Goal: Task Accomplishment & Management: Manage account settings

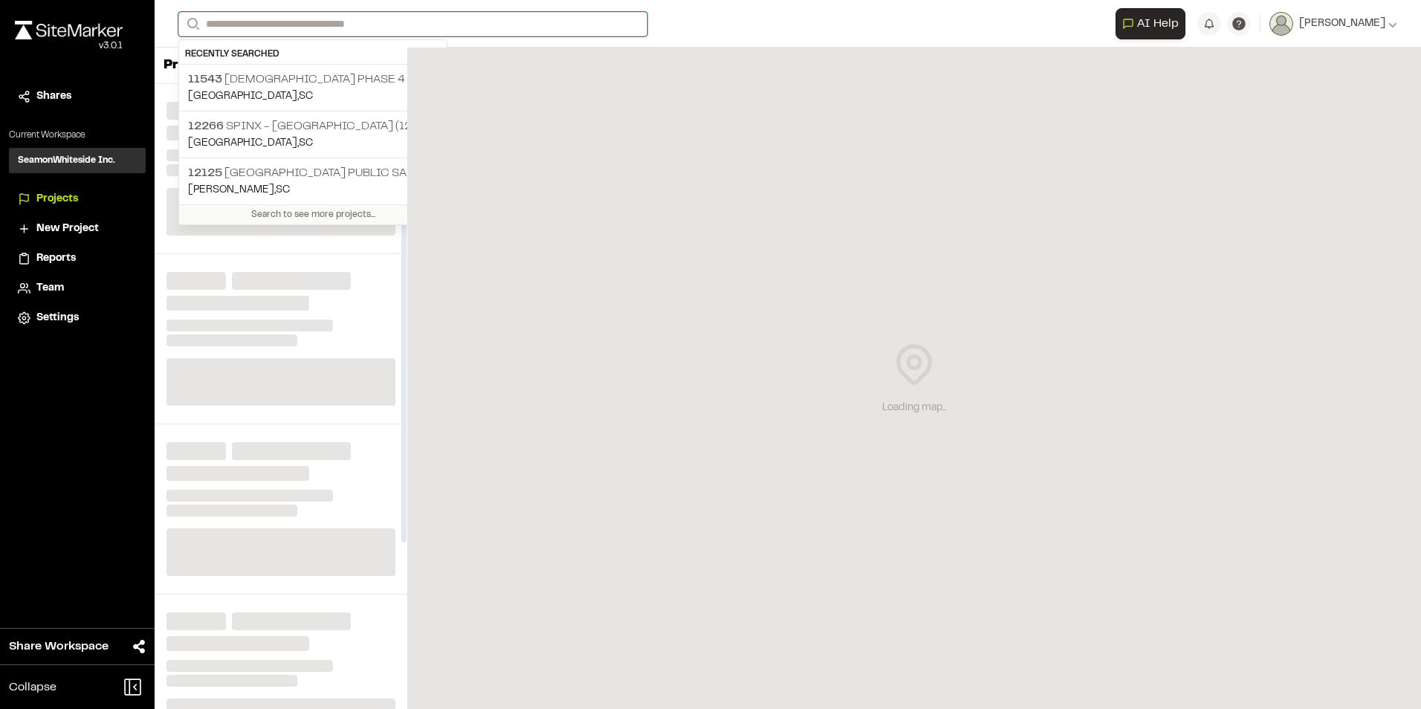
click at [261, 20] on input "Search" at bounding box center [412, 24] width 469 height 25
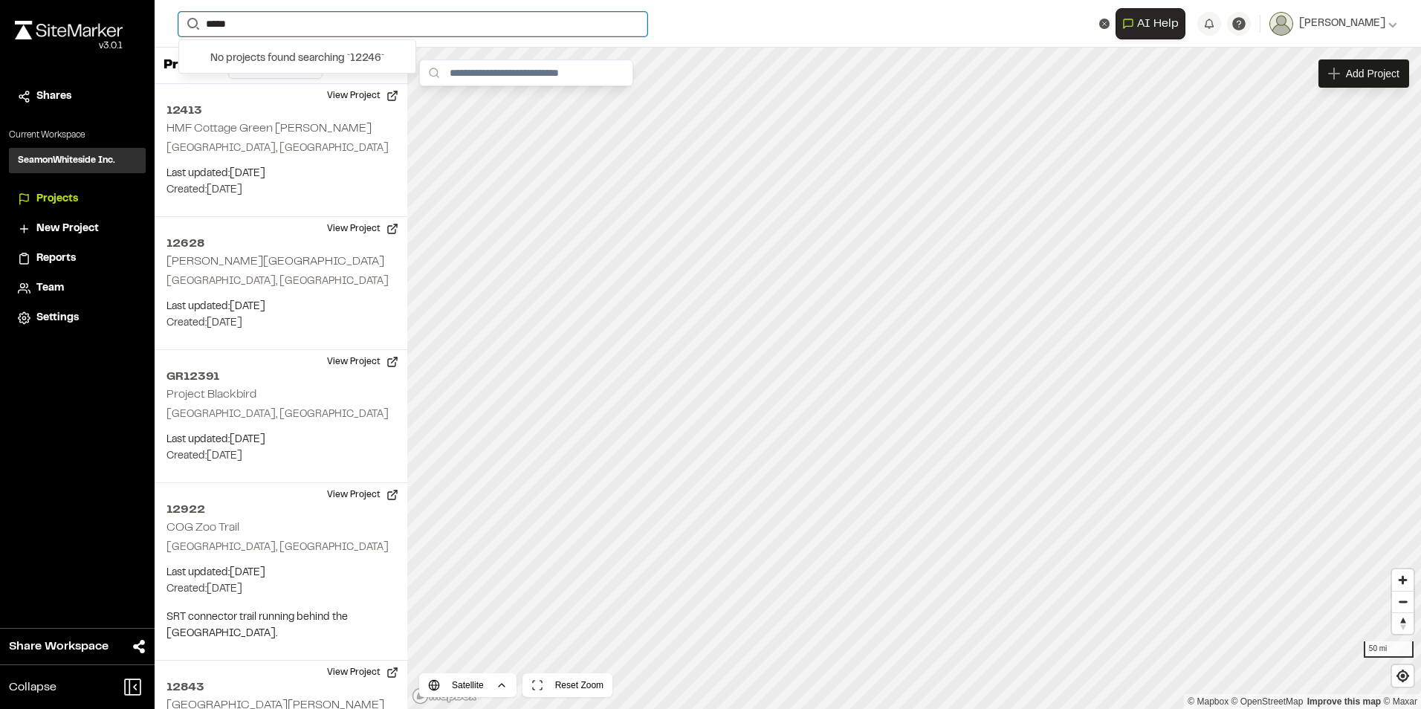
drag, startPoint x: 240, startPoint y: 23, endPoint x: 181, endPoint y: 25, distance: 58.7
click at [181, 25] on form "Search *****" at bounding box center [646, 24] width 937 height 25
type input "****"
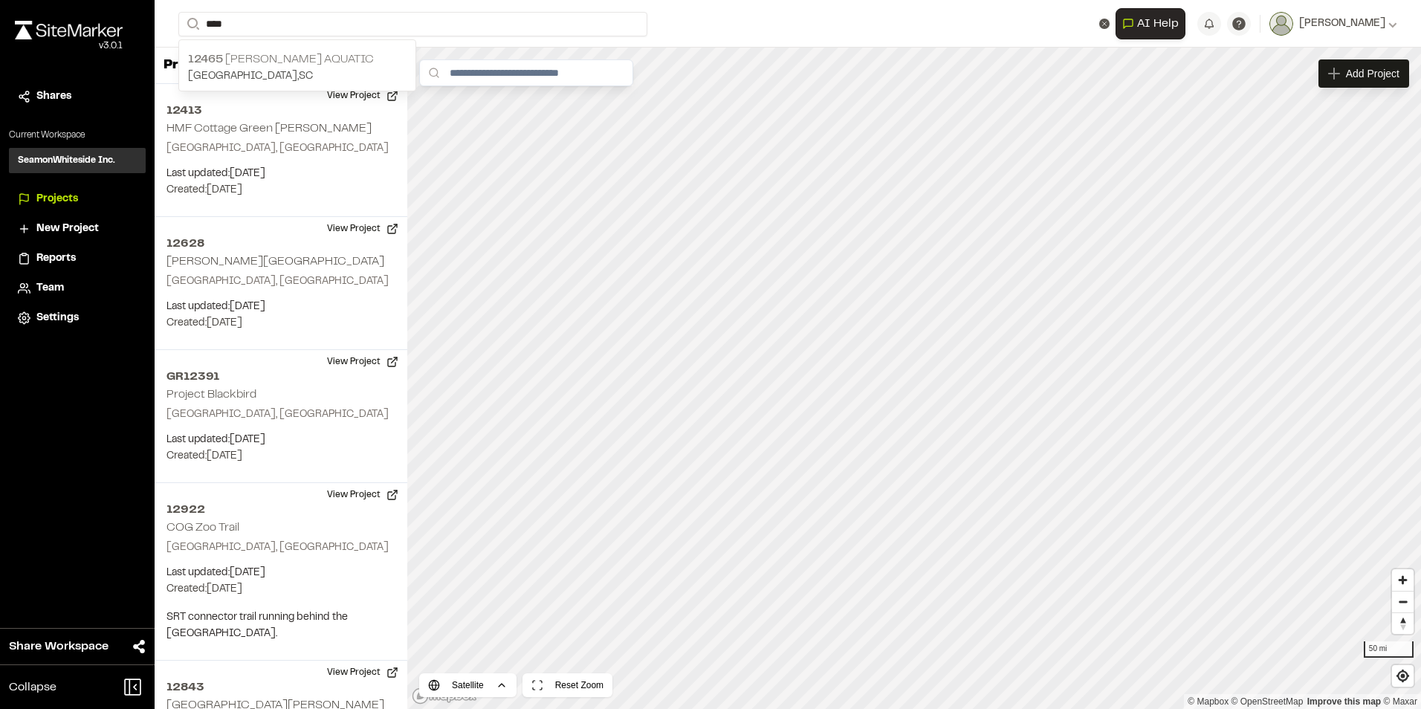
click at [224, 62] on p "12465 [PERSON_NAME] Aquatic" at bounding box center [297, 60] width 218 height 18
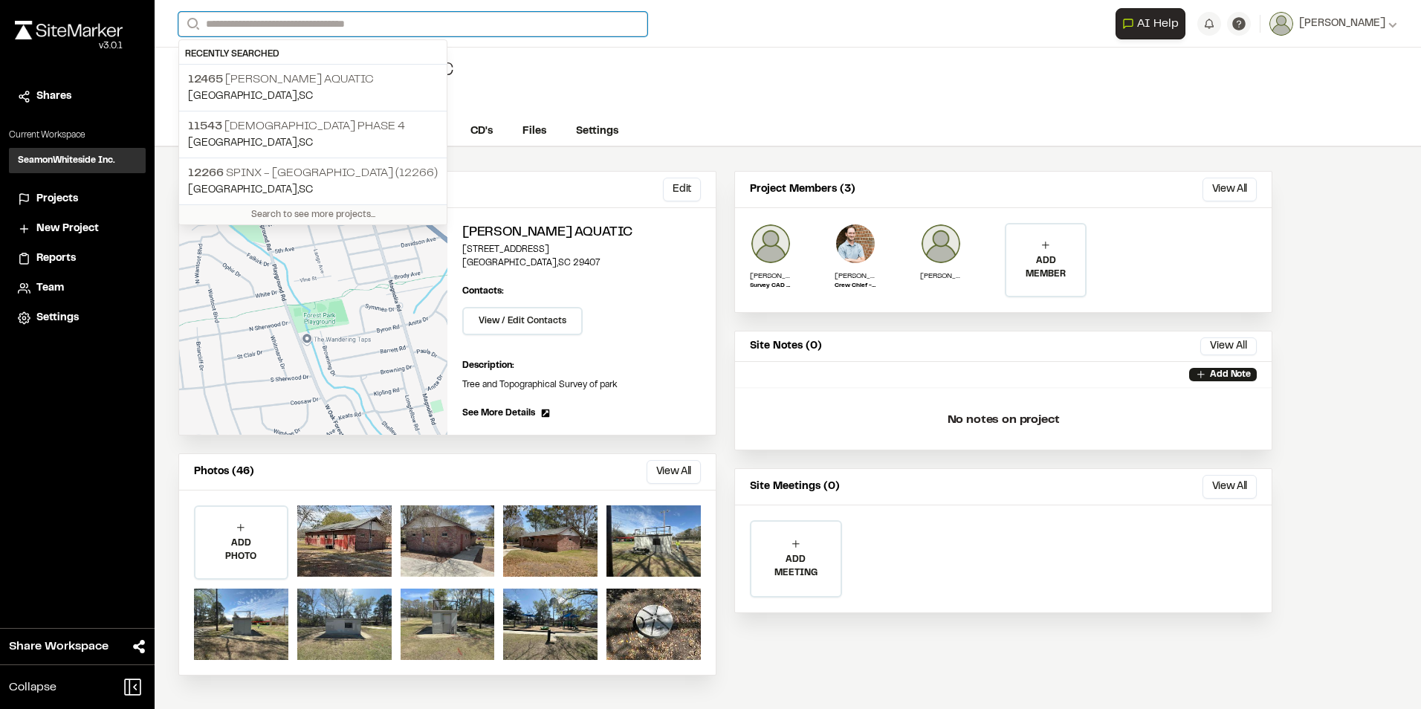
click at [221, 19] on input "Search" at bounding box center [412, 24] width 469 height 25
click at [882, 87] on div "12465 [PERSON_NAME] Aquatic Type Enter or comma to add tag." at bounding box center [788, 83] width 1266 height 70
click at [233, 30] on input "Search" at bounding box center [412, 24] width 469 height 25
click at [729, 101] on div "12465 [PERSON_NAME] Aquatic Type Enter or comma to add tag." at bounding box center [788, 83] width 1266 height 70
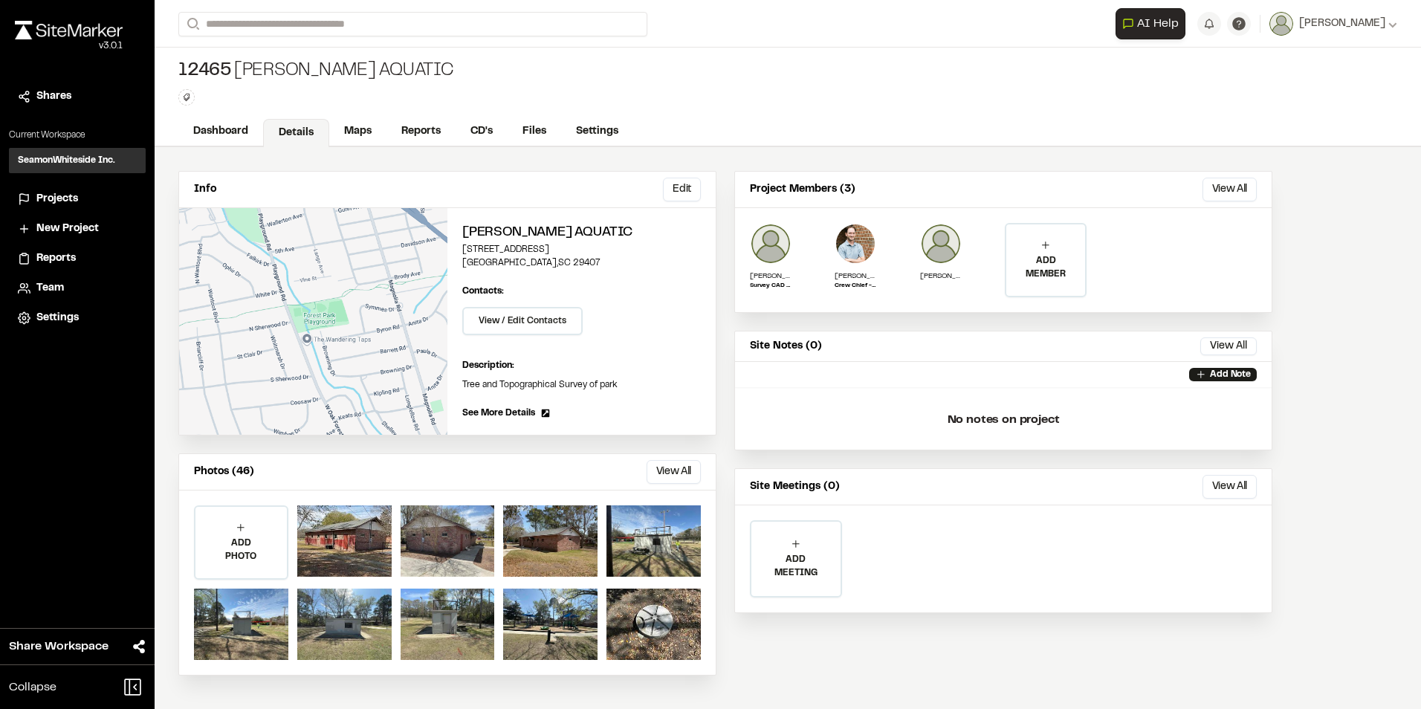
click at [51, 226] on span "New Project" at bounding box center [67, 229] width 62 height 16
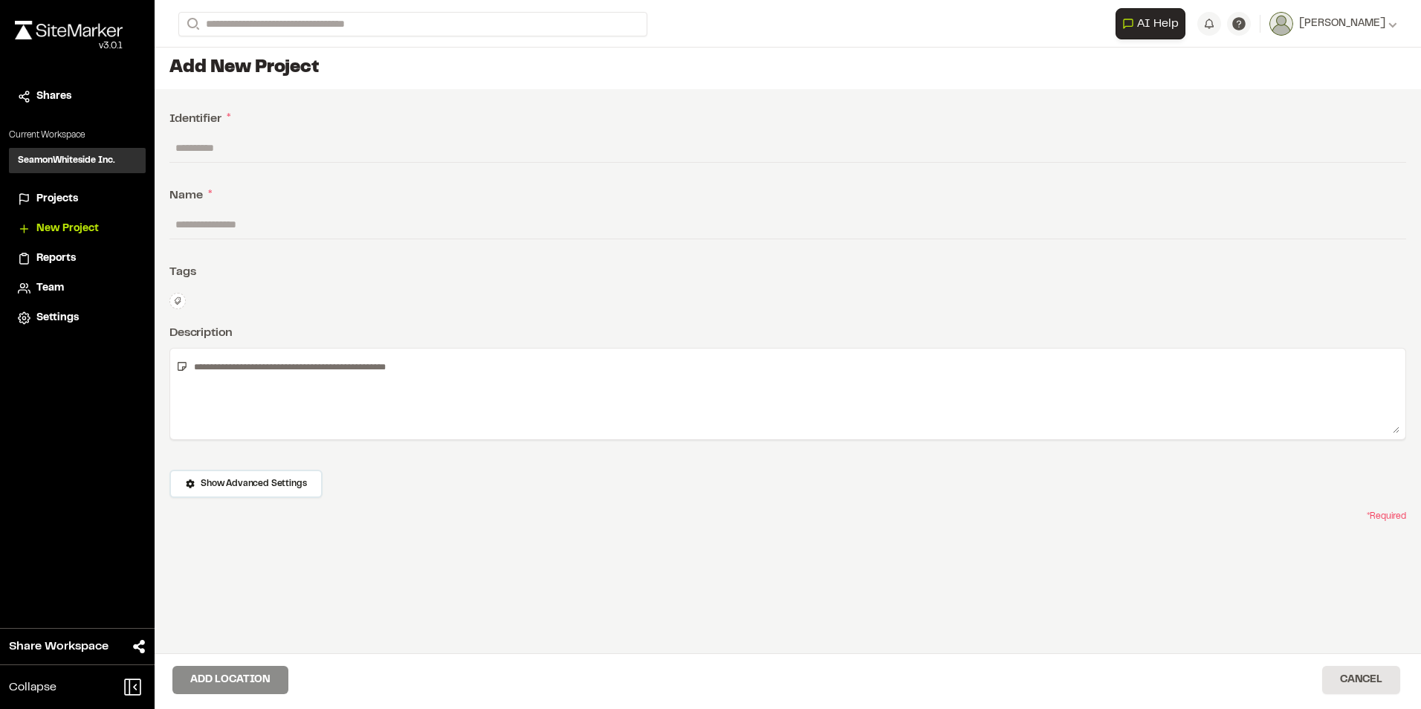
click at [239, 151] on input "text" at bounding box center [787, 148] width 1236 height 28
type input "*****"
click at [213, 223] on input "text" at bounding box center [787, 224] width 1236 height 28
click at [205, 217] on input "text" at bounding box center [787, 224] width 1236 height 28
type input "*"
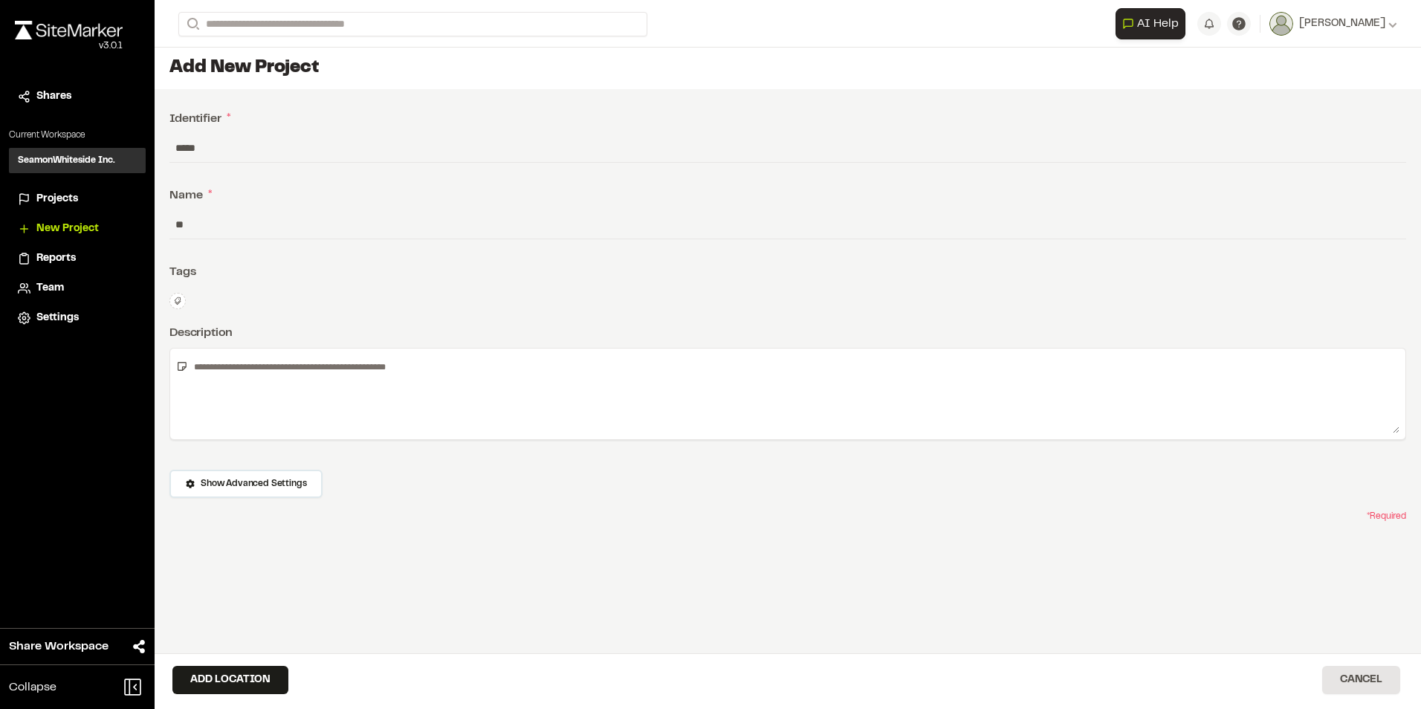
type input "*"
click at [177, 221] on input "**********" at bounding box center [787, 224] width 1236 height 28
type input "**********"
click at [275, 369] on textarea at bounding box center [793, 393] width 1211 height 79
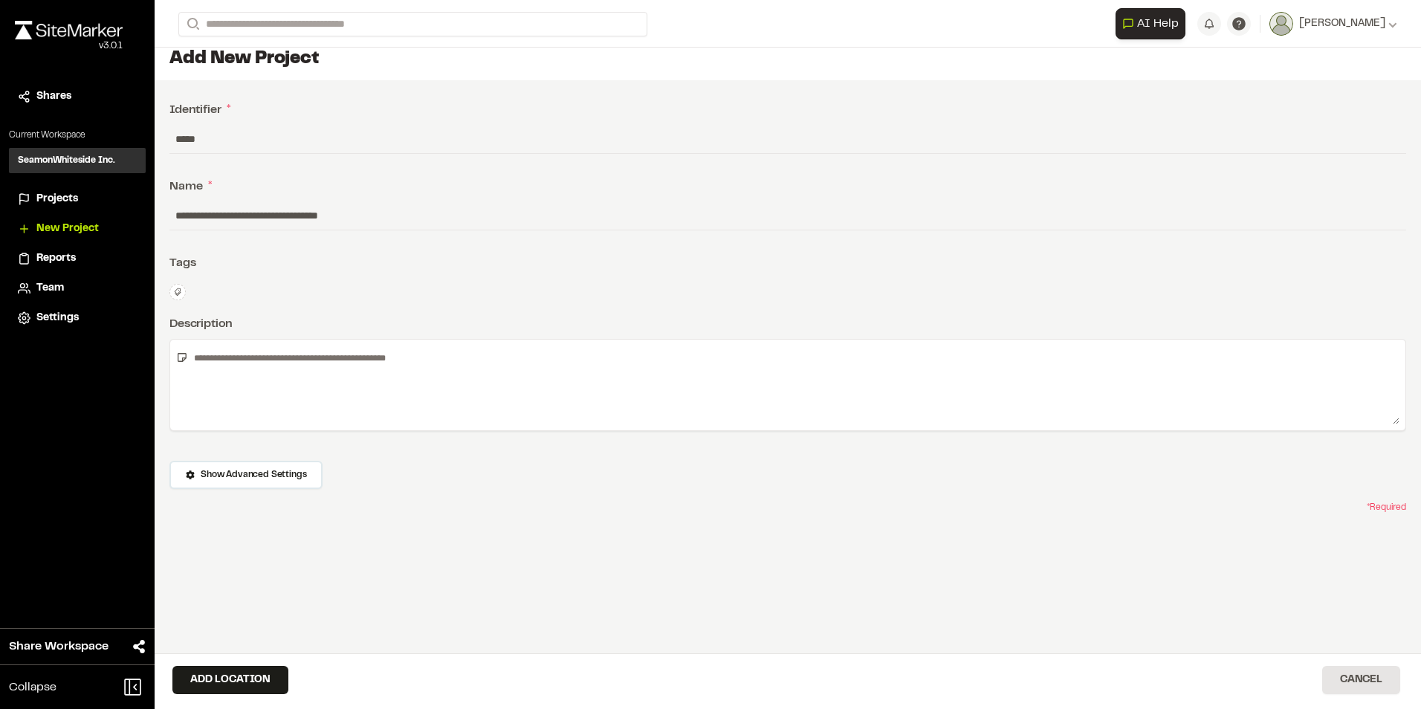
scroll to position [12, 0]
click at [257, 463] on button "Show Advanced Settings" at bounding box center [245, 472] width 153 height 28
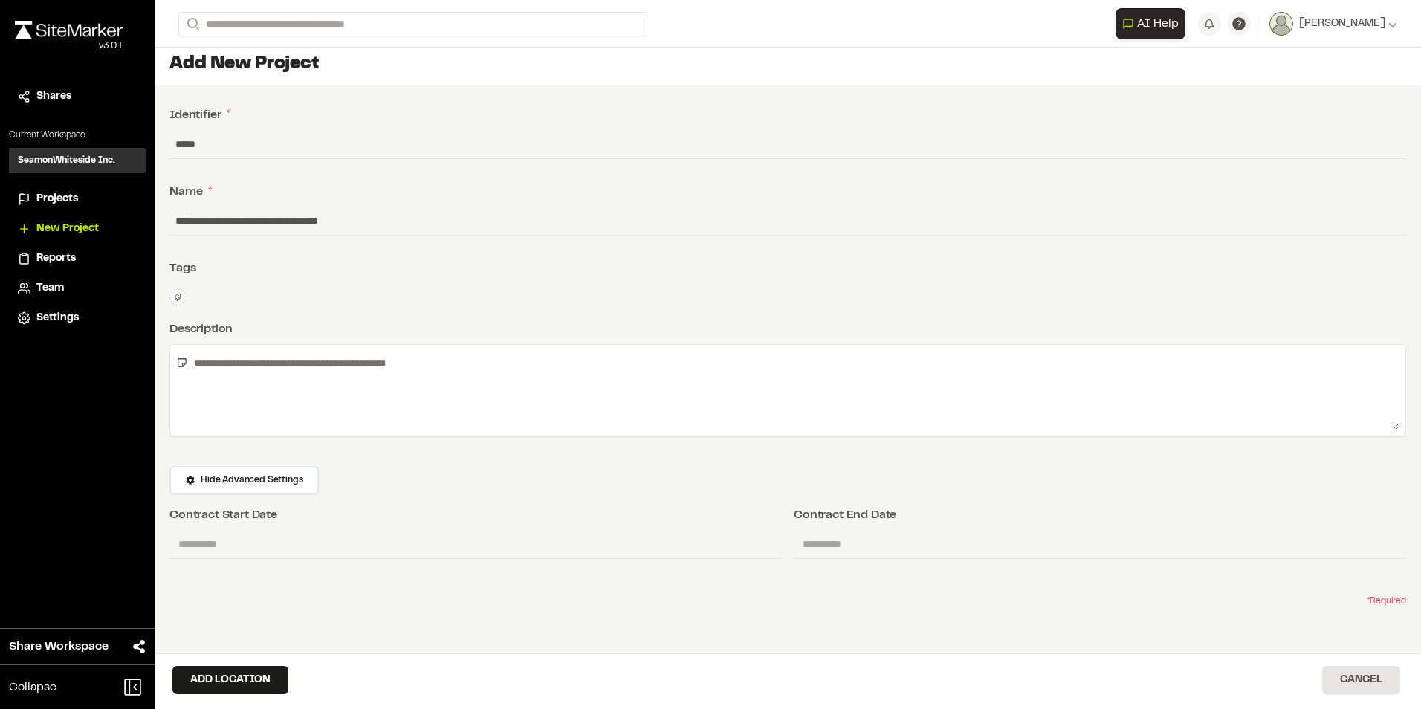
scroll to position [0, 0]
click at [228, 676] on button "Add Location" at bounding box center [230, 680] width 116 height 28
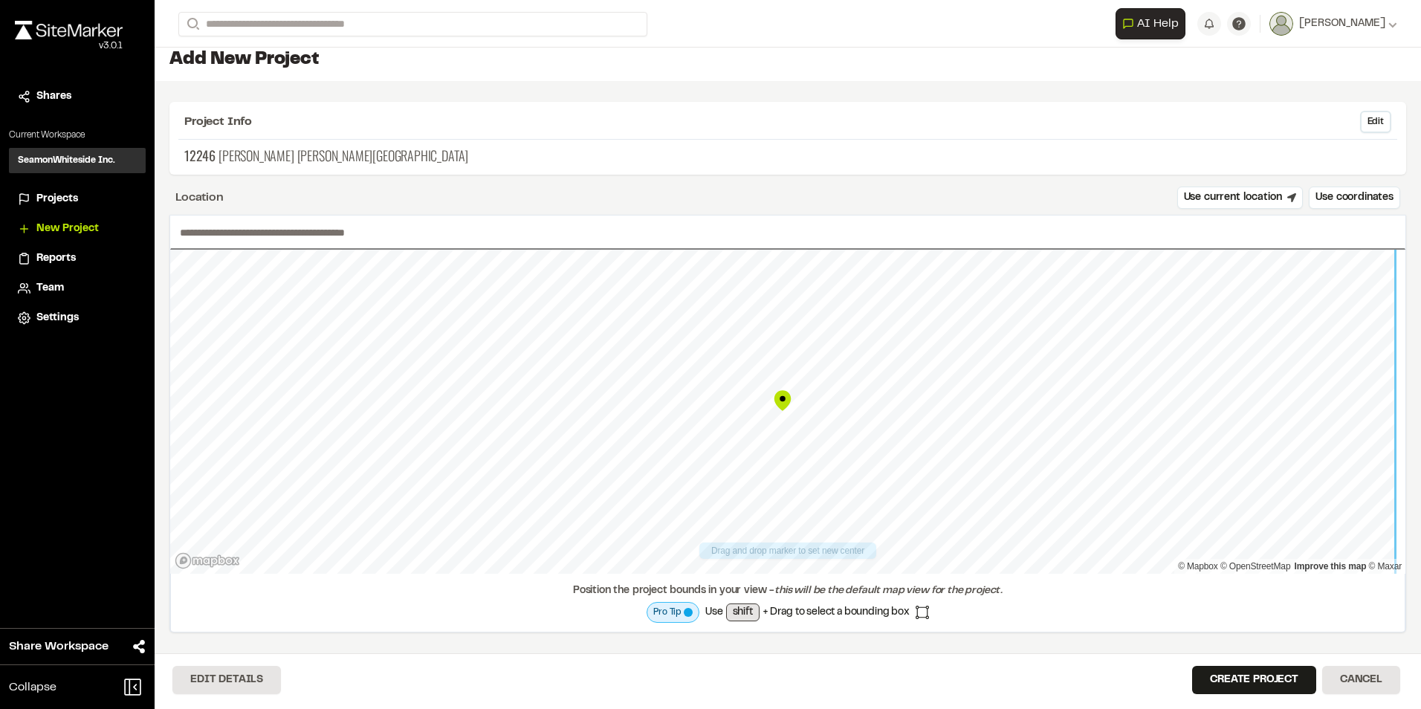
scroll to position [12, 0]
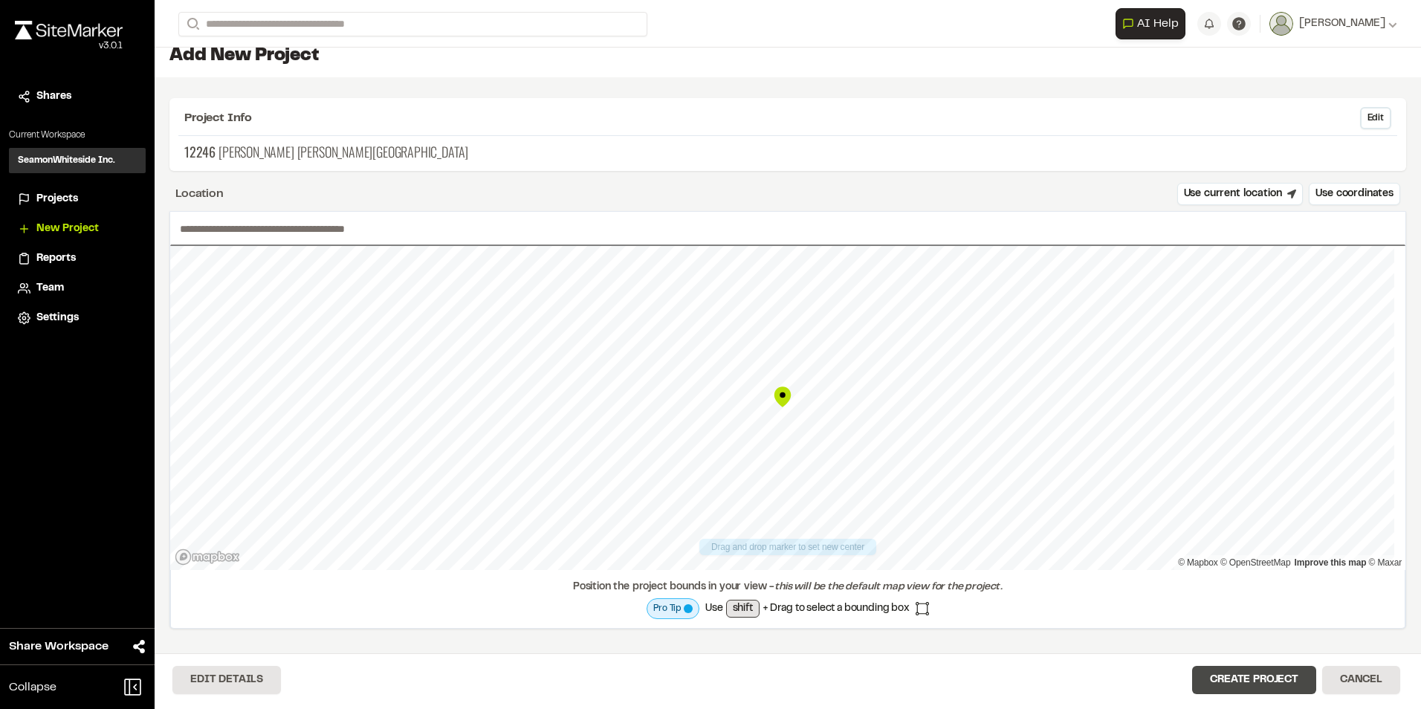
click at [1254, 675] on button "Create Project" at bounding box center [1254, 680] width 124 height 28
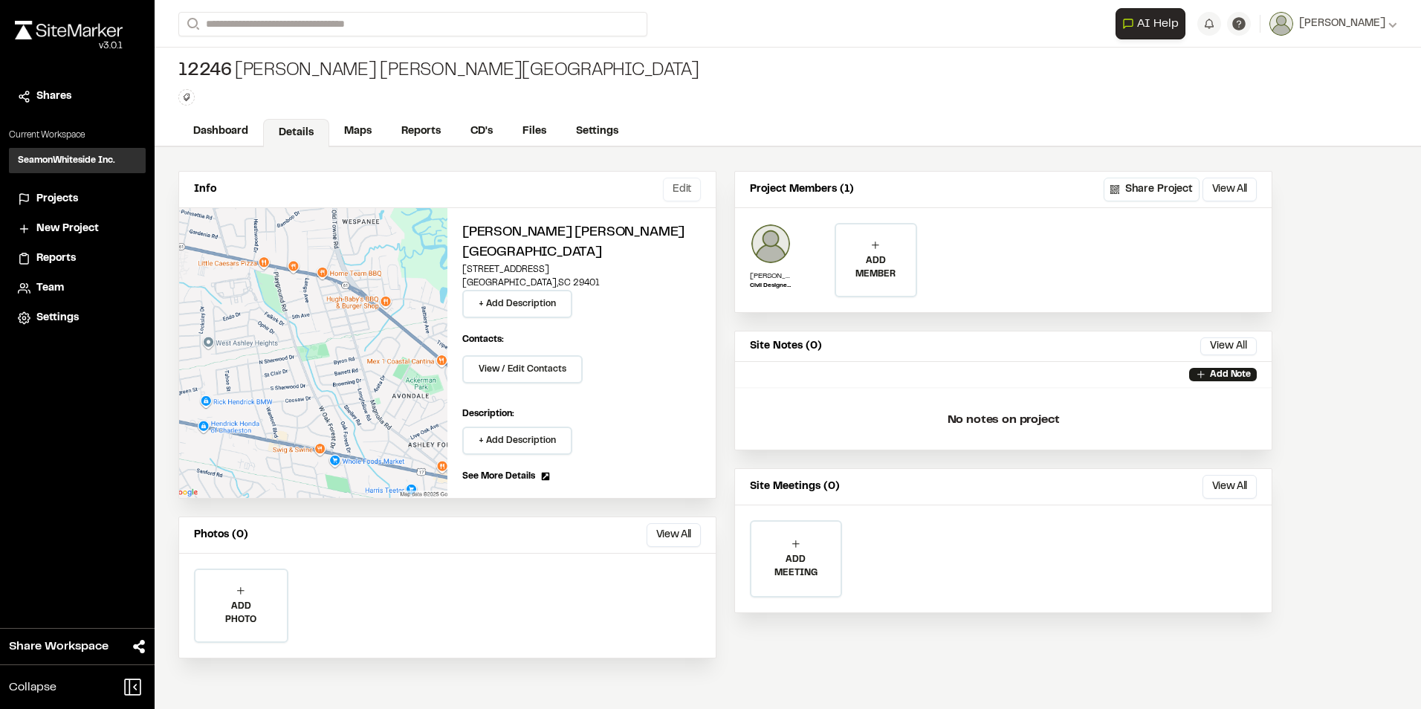
click at [689, 197] on button "Edit" at bounding box center [682, 190] width 38 height 24
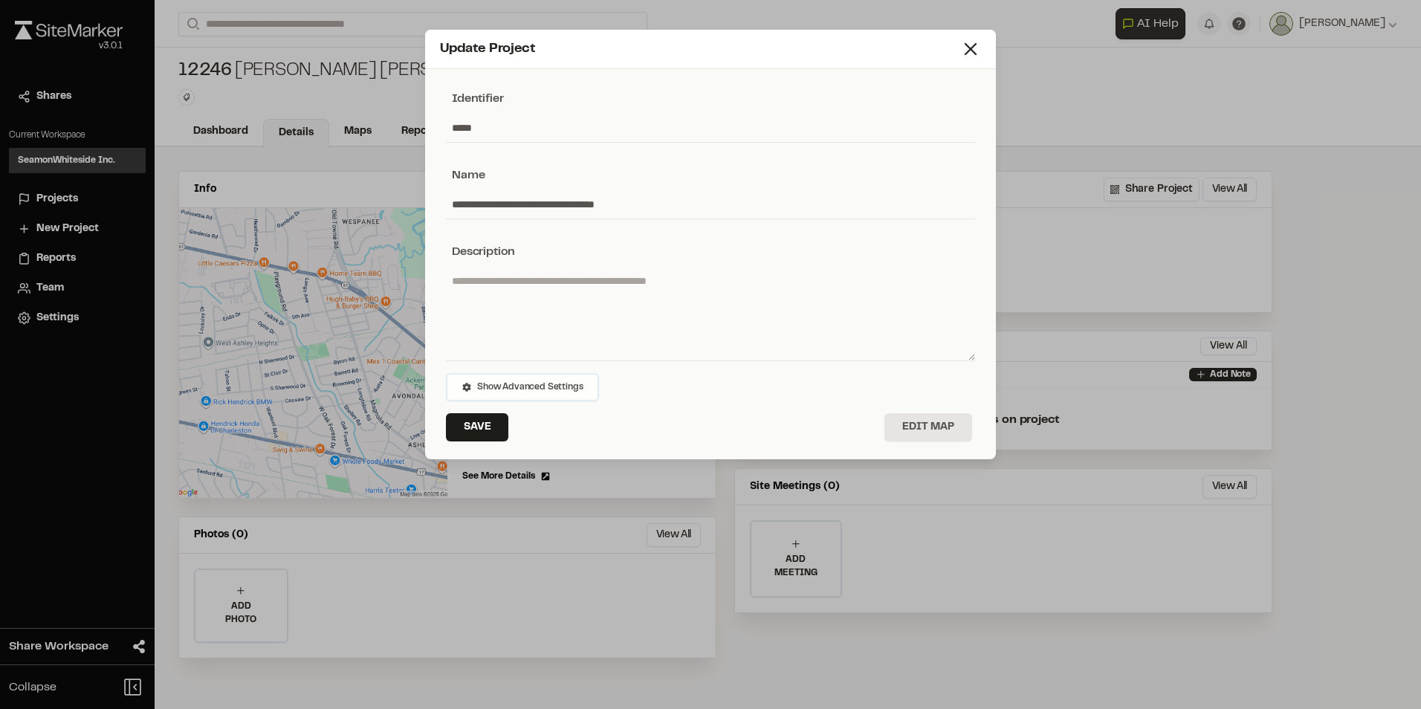
click at [507, 380] on span "Show Advanced Settings" at bounding box center [530, 386] width 106 height 13
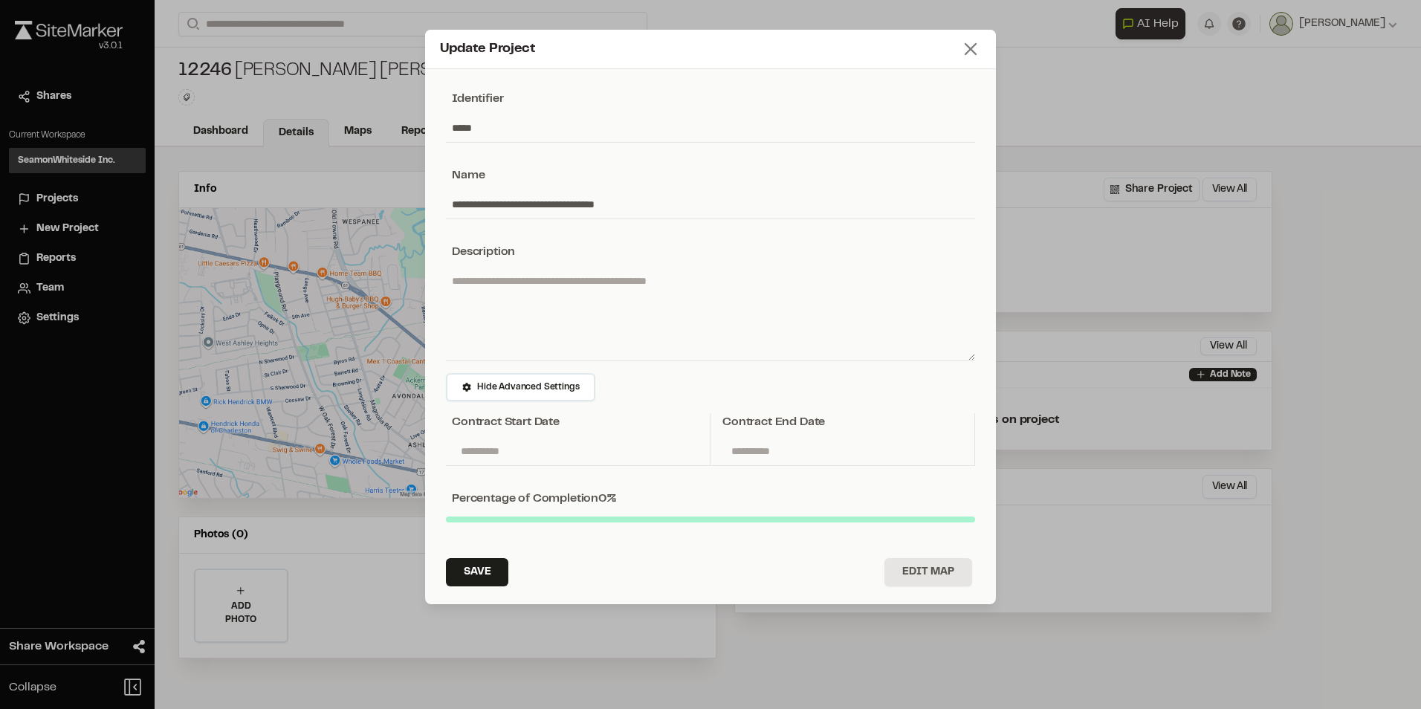
click at [971, 54] on icon at bounding box center [970, 49] width 21 height 21
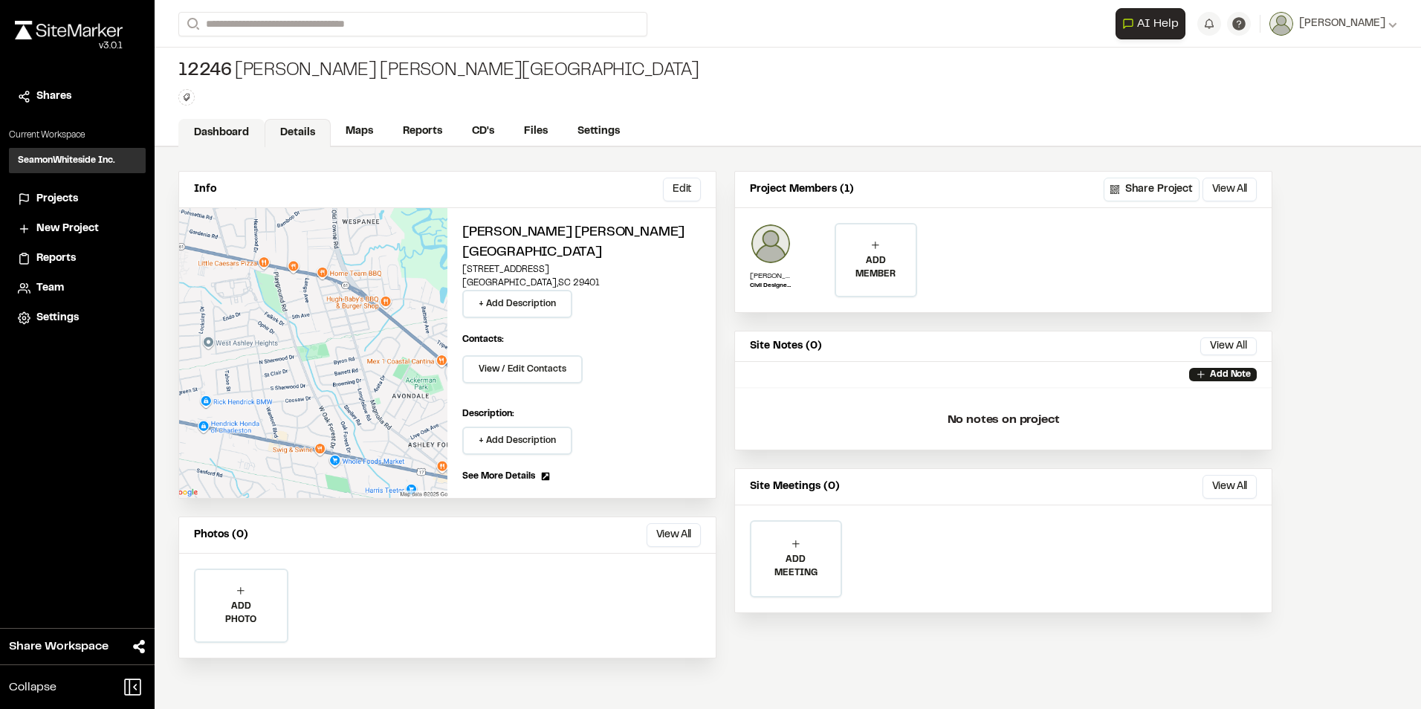
click at [240, 131] on link "Dashboard" at bounding box center [221, 133] width 86 height 28
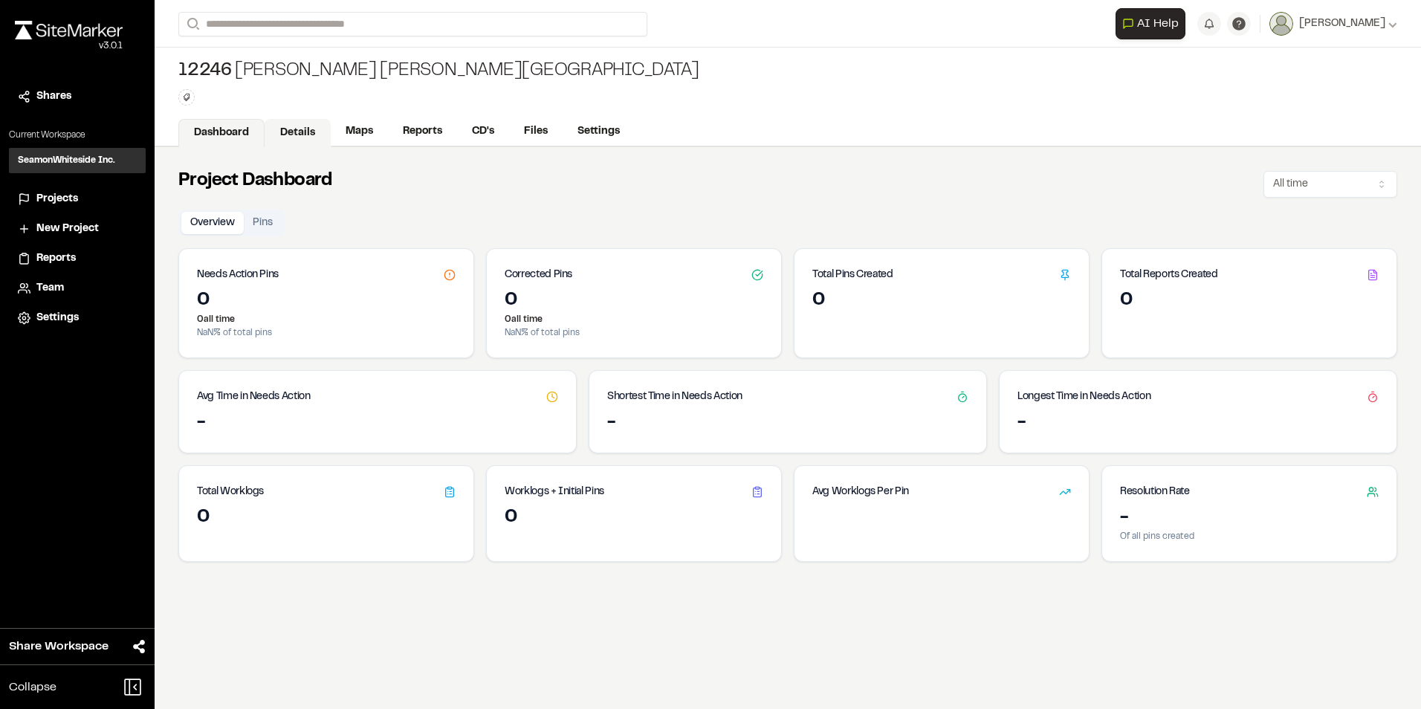
click at [298, 130] on link "Details" at bounding box center [298, 133] width 66 height 28
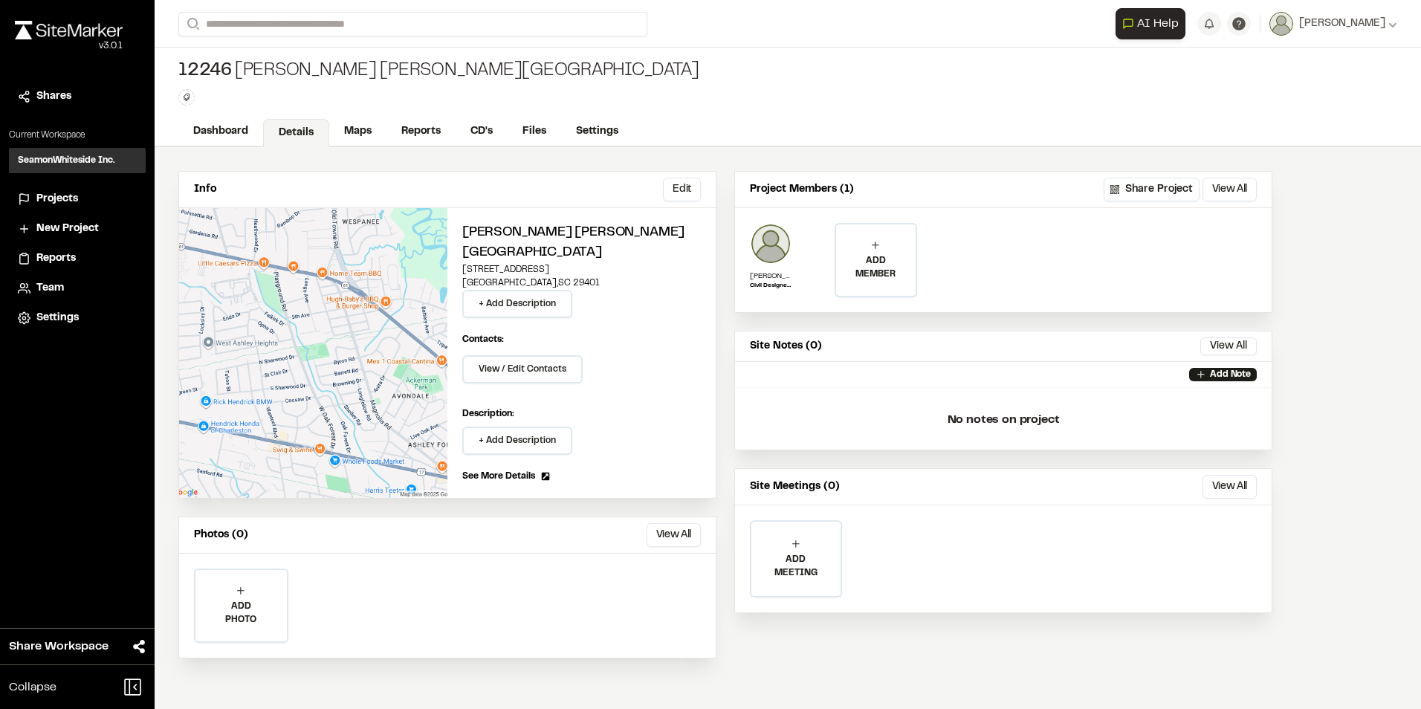
click at [533, 476] on span "See More Details" at bounding box center [498, 476] width 73 height 13
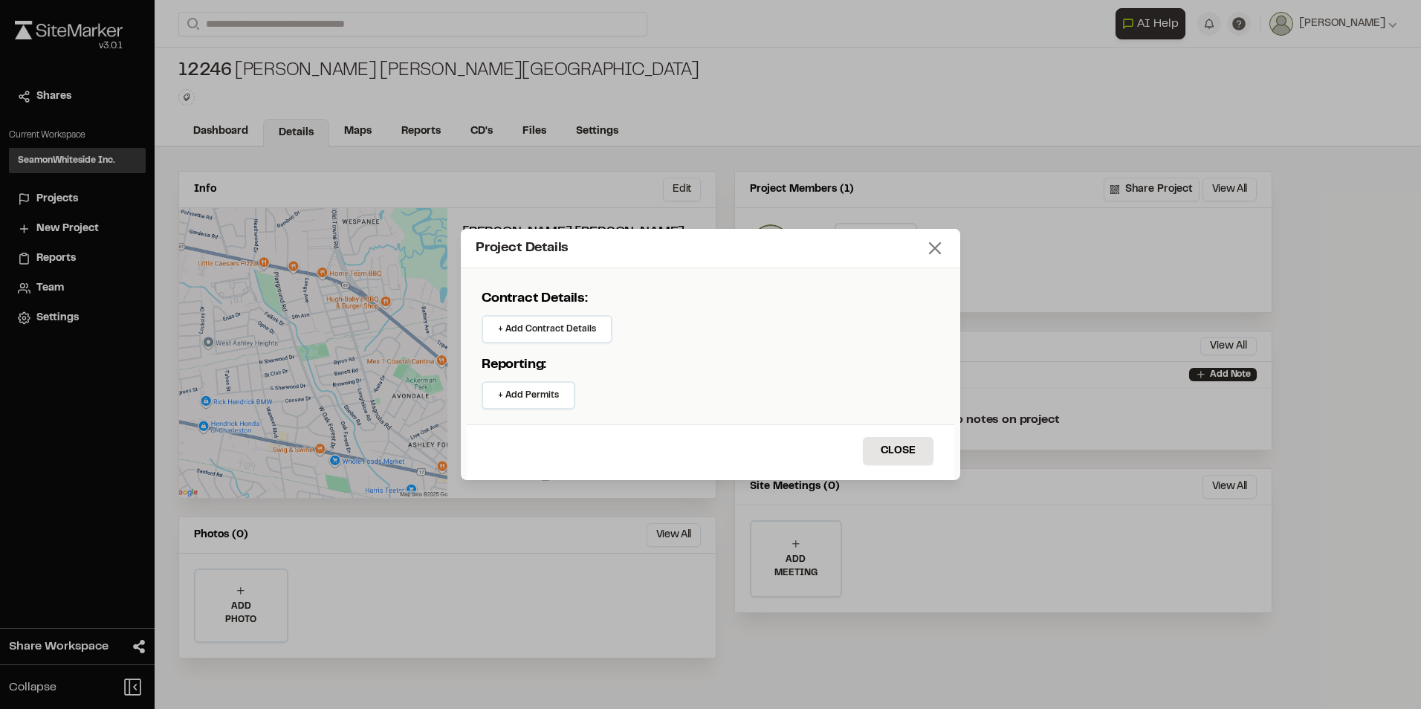
click at [938, 250] on line at bounding box center [934, 248] width 10 height 10
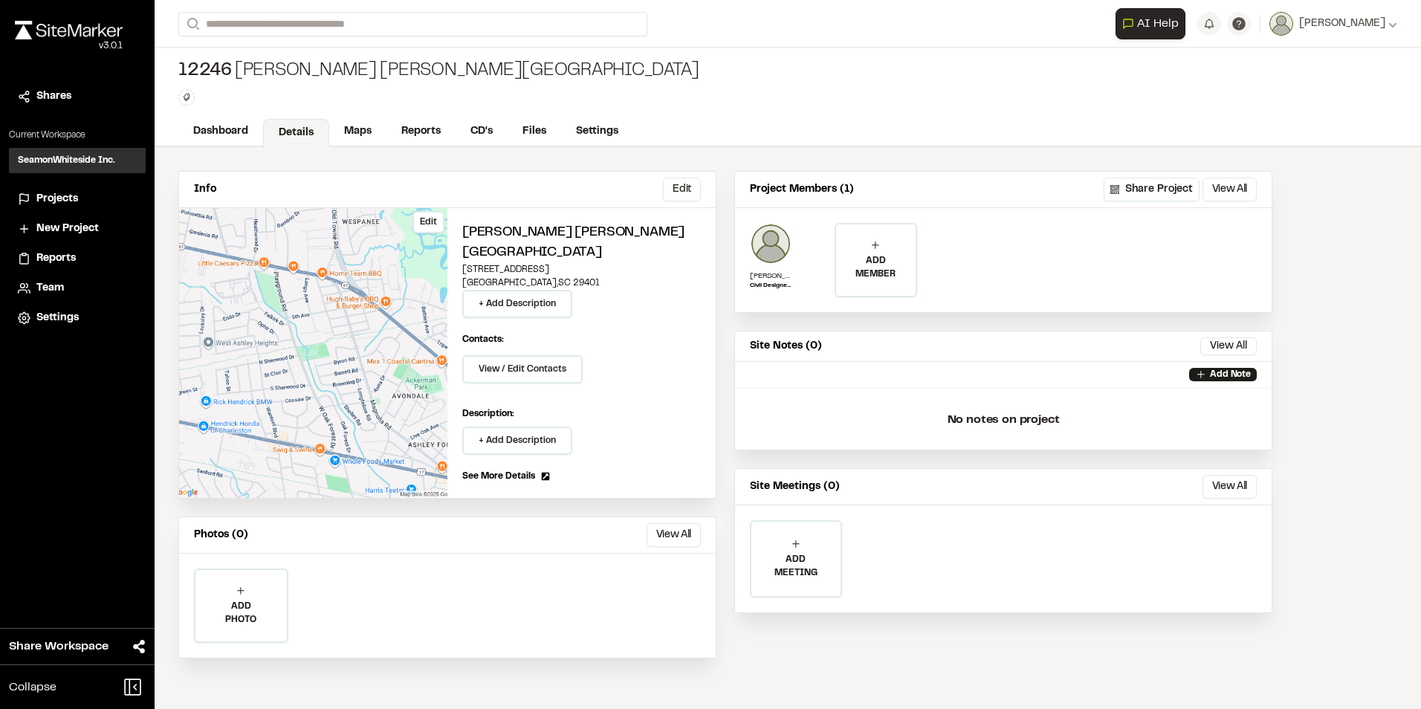
click at [435, 222] on button "Edit" at bounding box center [428, 222] width 32 height 22
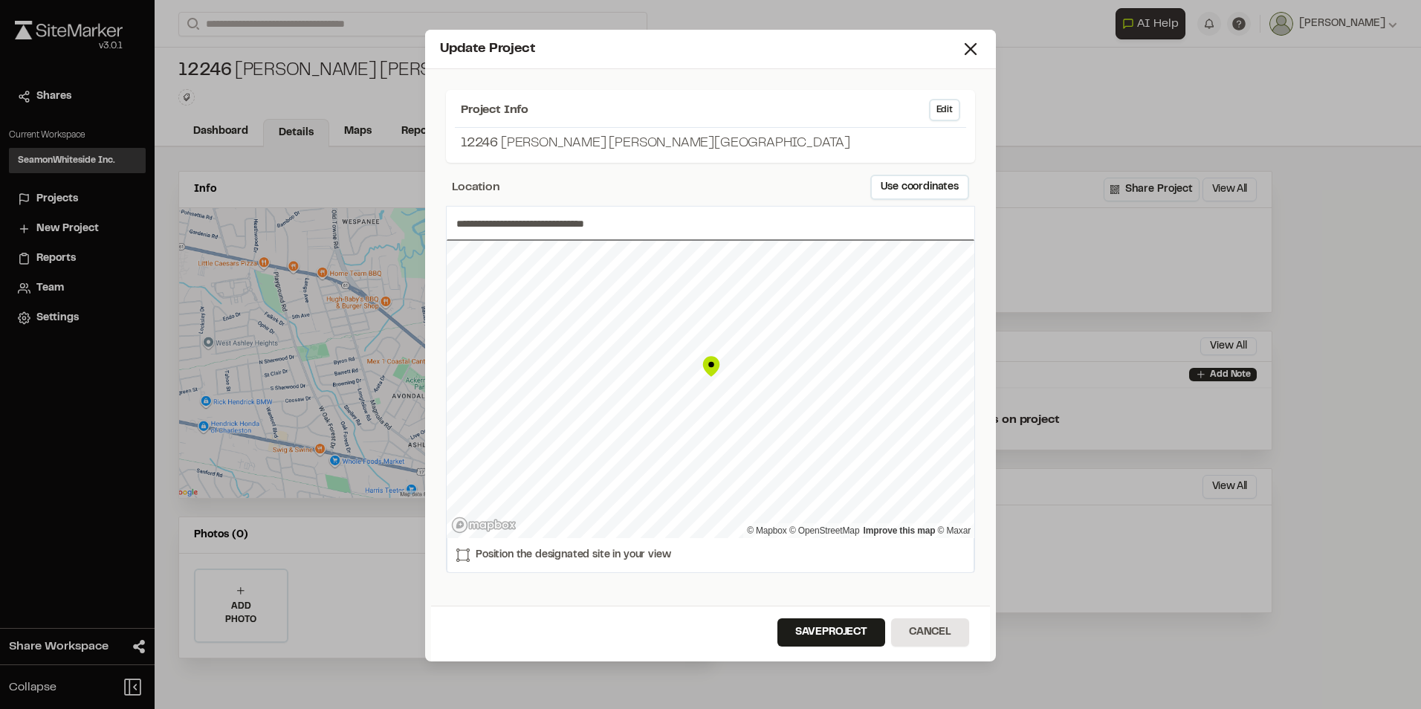
drag, startPoint x: 642, startPoint y: 224, endPoint x: 324, endPoint y: 210, distance: 318.3
click at [319, 213] on div "**********" at bounding box center [710, 354] width 1421 height 709
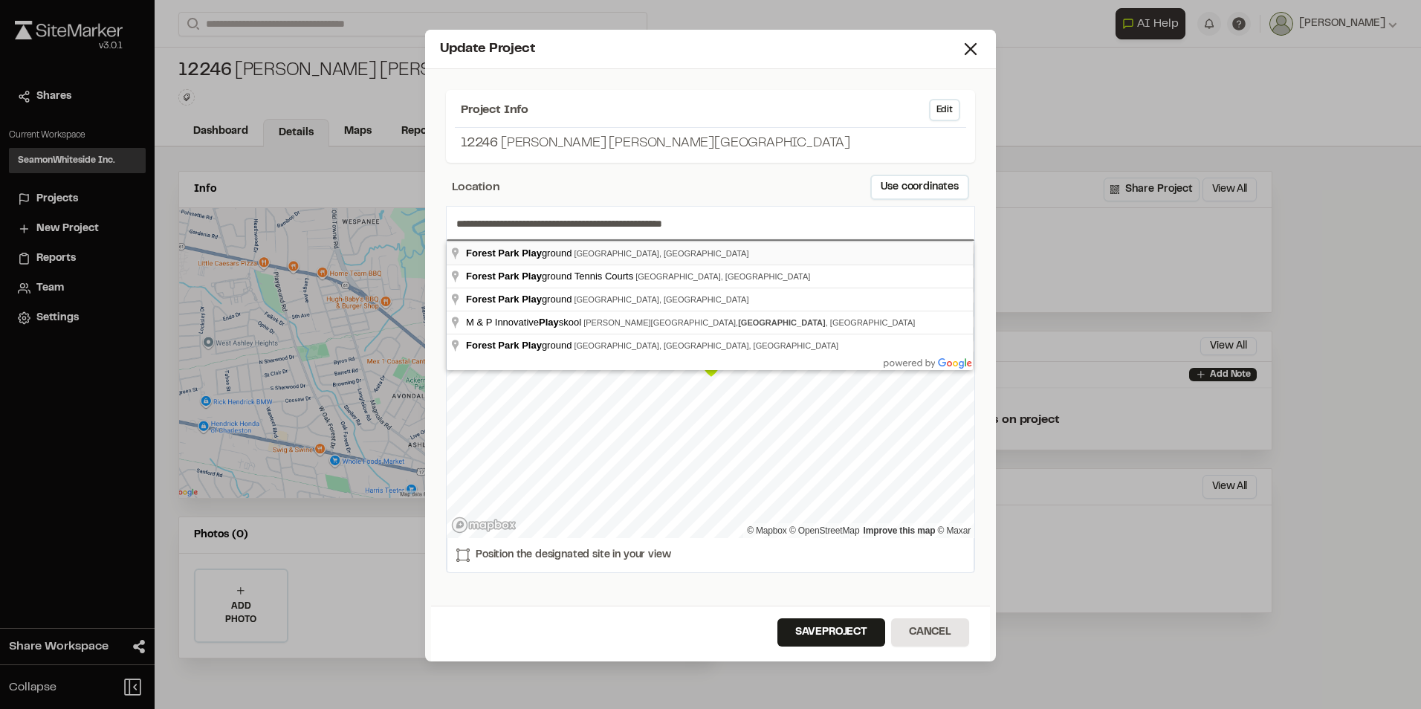
type input "**********"
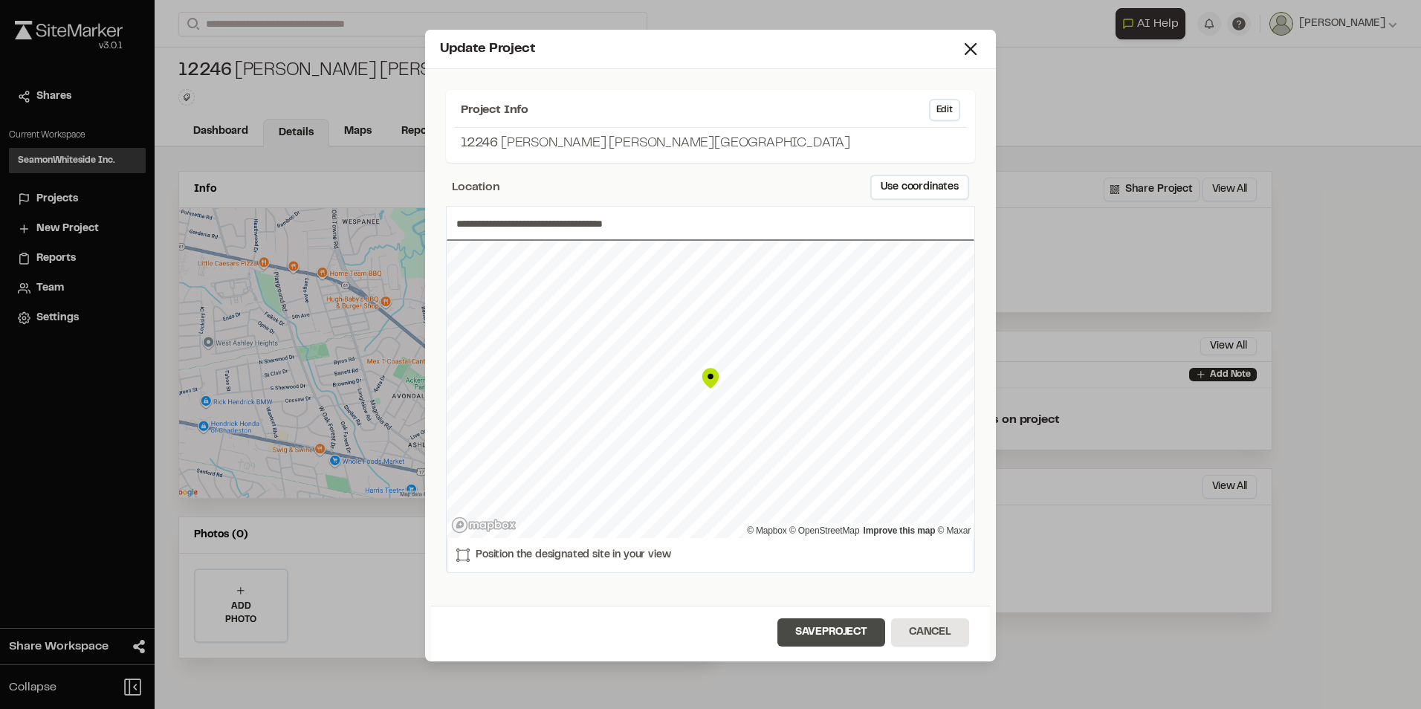
click at [808, 626] on button "Save Project" at bounding box center [831, 632] width 108 height 28
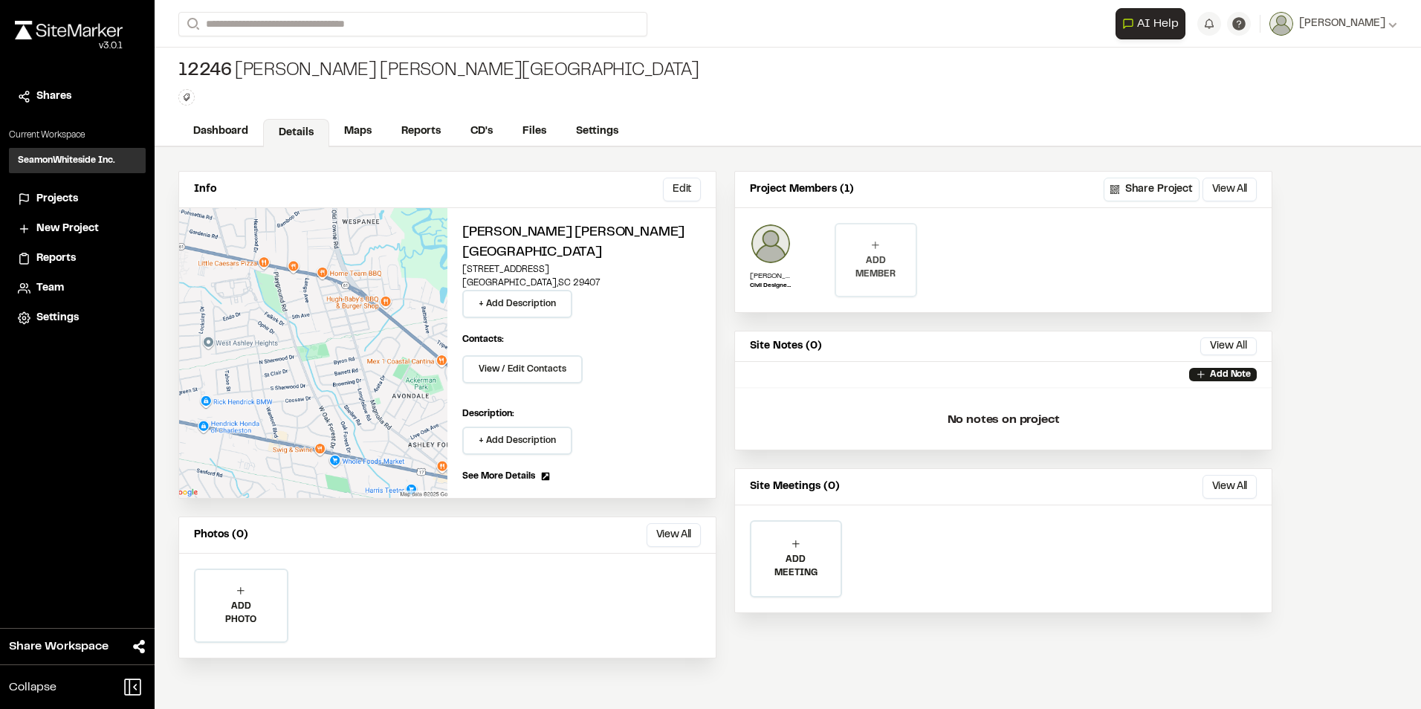
click at [869, 249] on div "ADD MEMBER" at bounding box center [875, 259] width 79 height 71
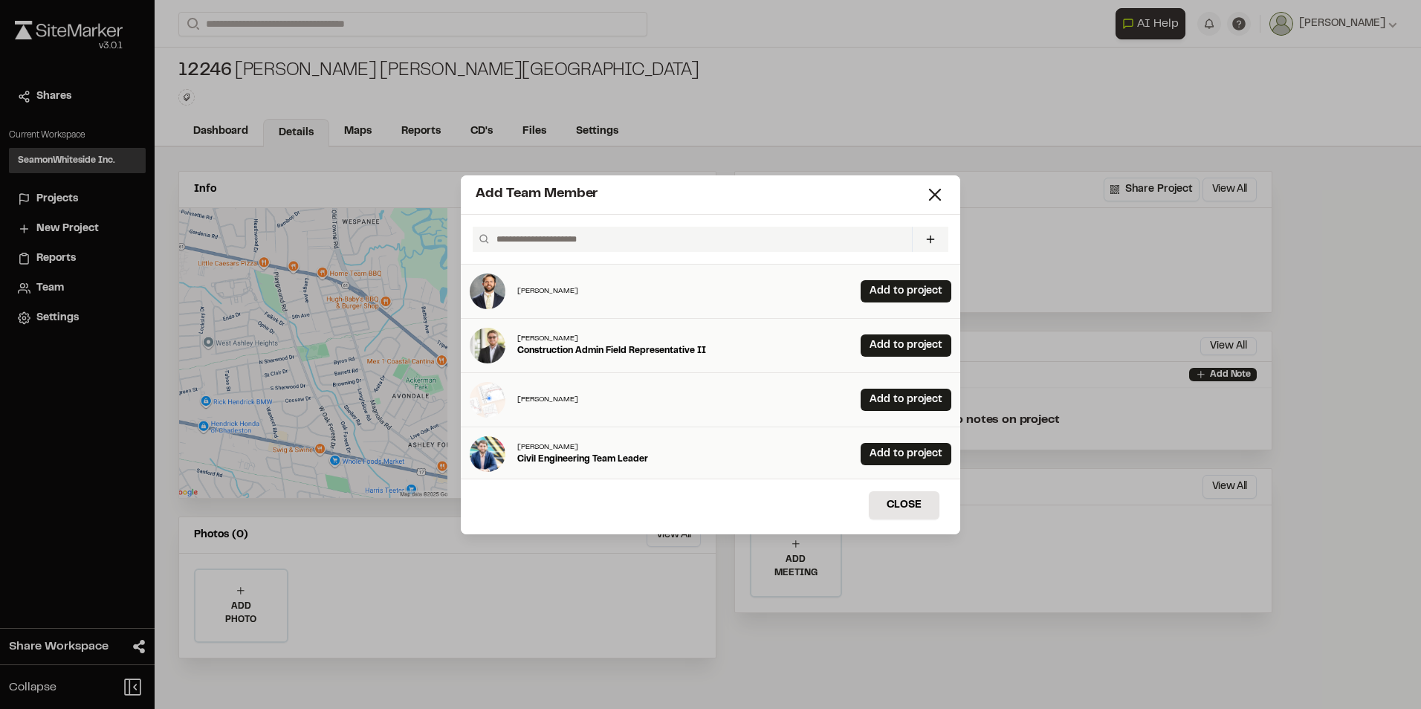
click at [594, 237] on input "text" at bounding box center [697, 239] width 415 height 25
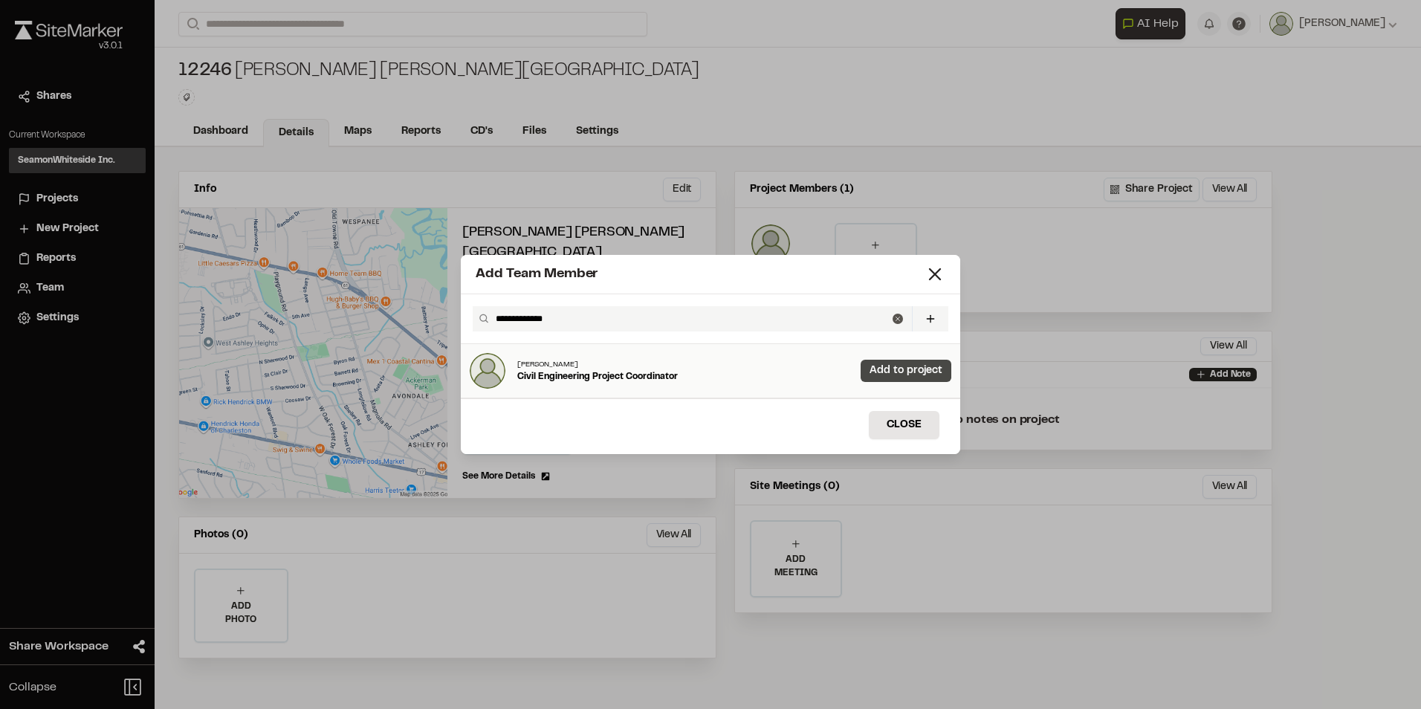
click at [901, 366] on link "Add to project" at bounding box center [905, 371] width 91 height 22
drag, startPoint x: 626, startPoint y: 326, endPoint x: 366, endPoint y: 311, distance: 261.2
click at [366, 310] on div "**********" at bounding box center [710, 354] width 1421 height 709
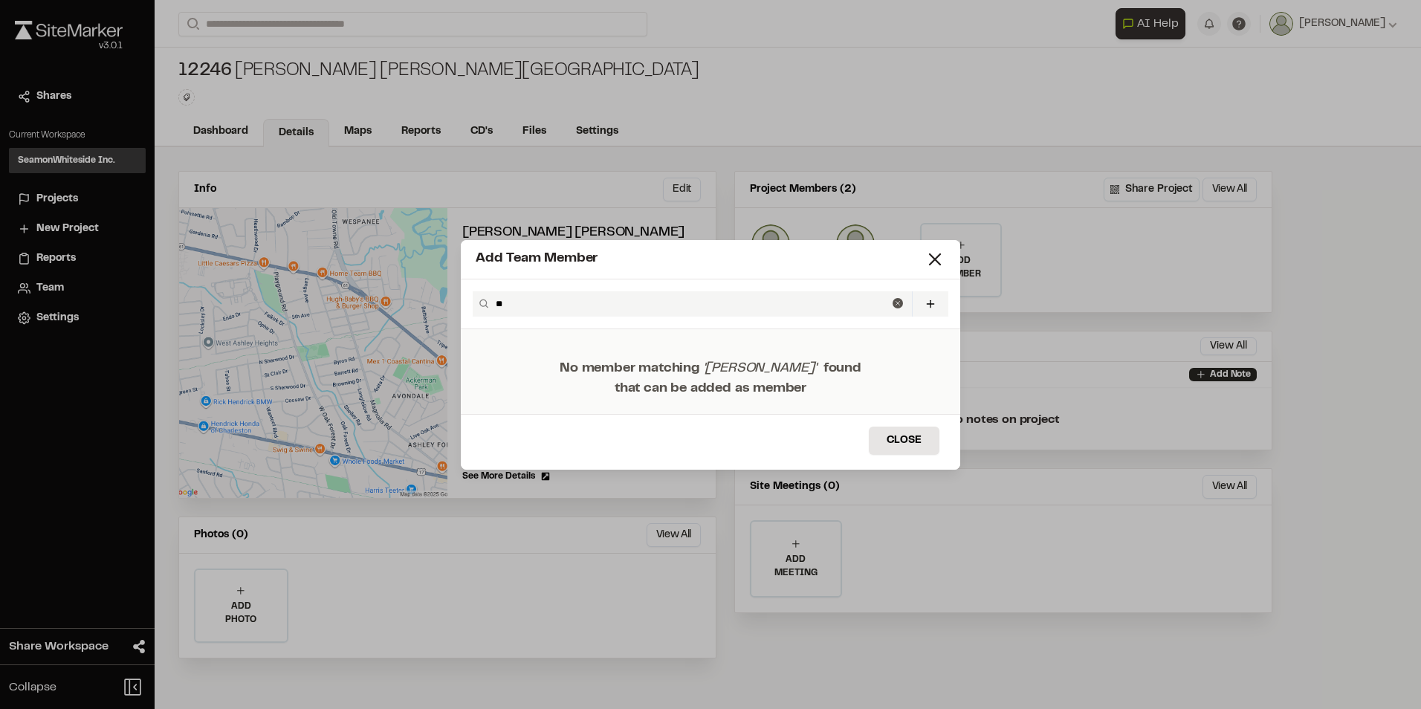
type input "*"
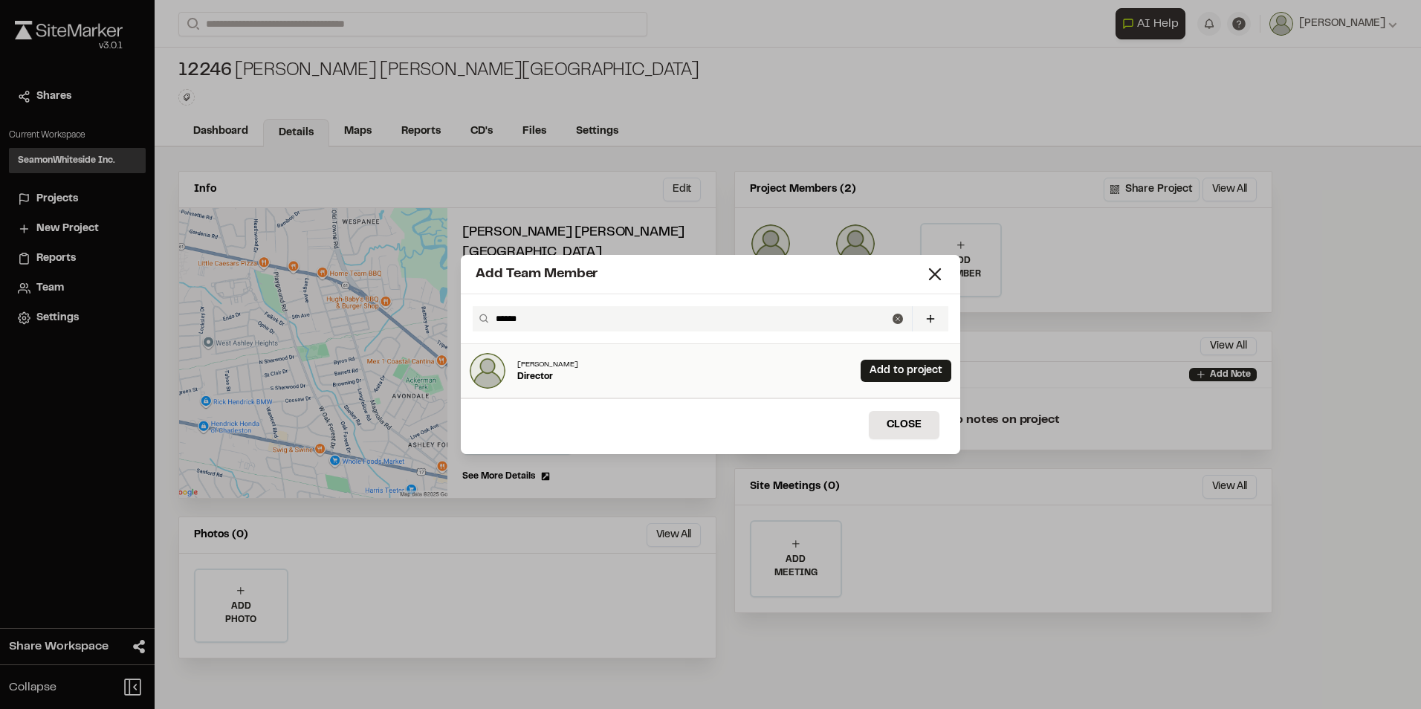
type input "******"
click at [895, 358] on div "Jenny Palmer Director Add to project" at bounding box center [710, 371] width 499 height 54
click at [881, 372] on link "Add to project" at bounding box center [905, 371] width 91 height 22
click at [906, 429] on button "Close" at bounding box center [904, 425] width 71 height 28
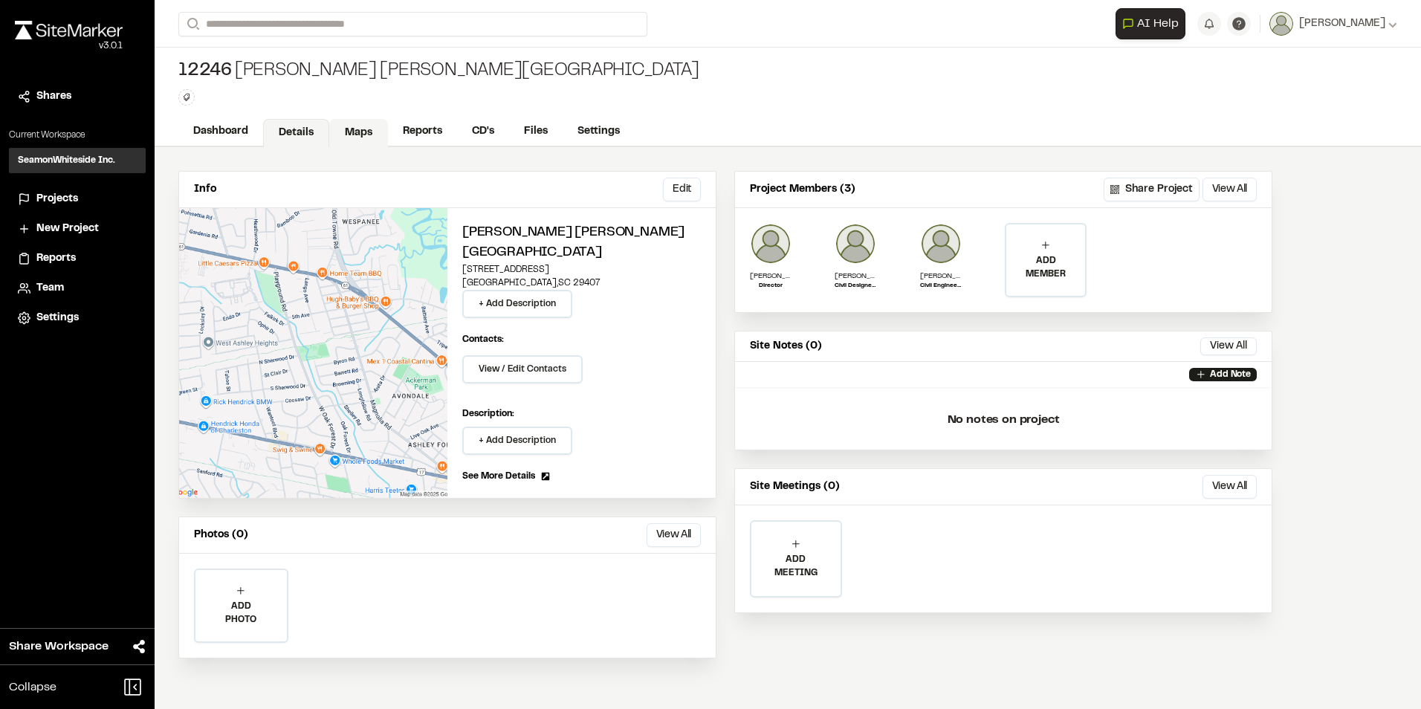
click at [366, 135] on link "Maps" at bounding box center [358, 133] width 59 height 28
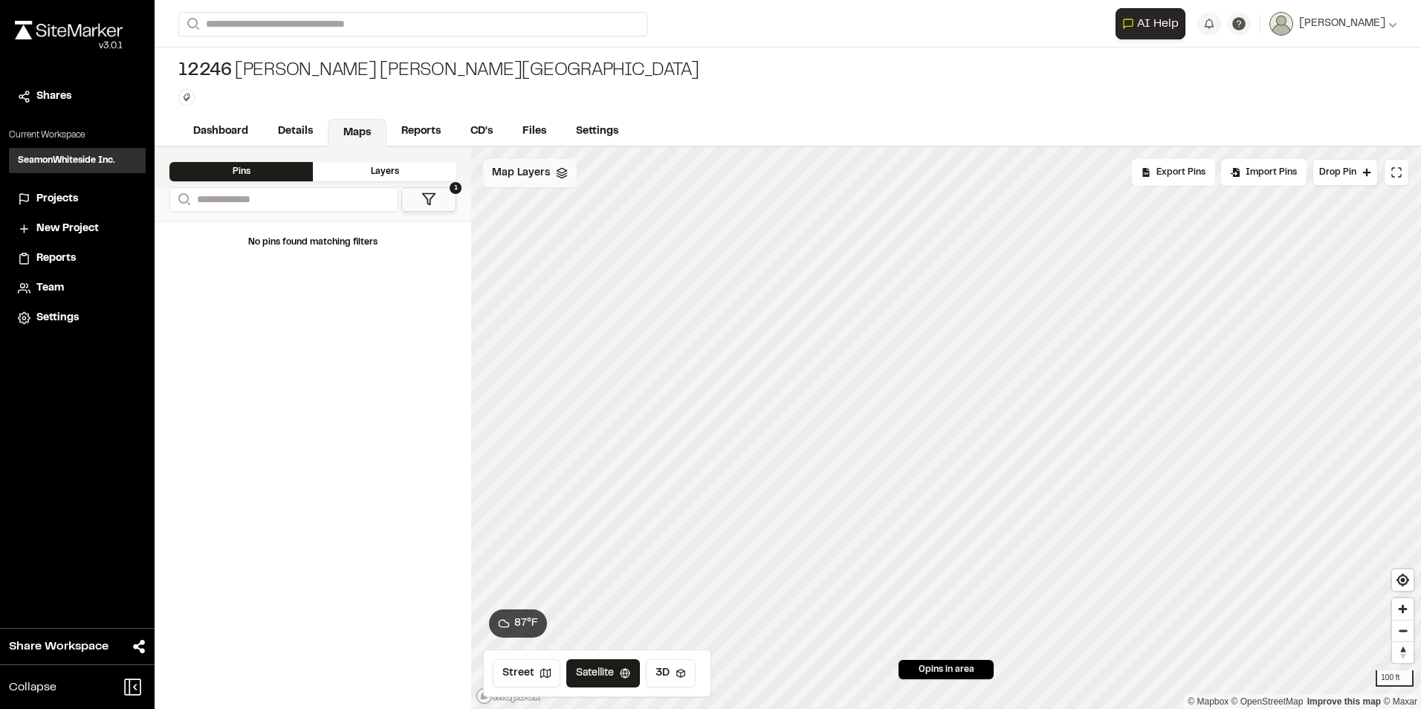
click at [531, 172] on span "Map Layers" at bounding box center [521, 173] width 58 height 16
click at [568, 179] on html "Close sidebar v 3.0.1 Shares Current Workspace SeamonWhiteside Inc. SI Projects…" at bounding box center [710, 354] width 1421 height 709
click at [546, 201] on link "Add Layer" at bounding box center [538, 204] width 111 height 25
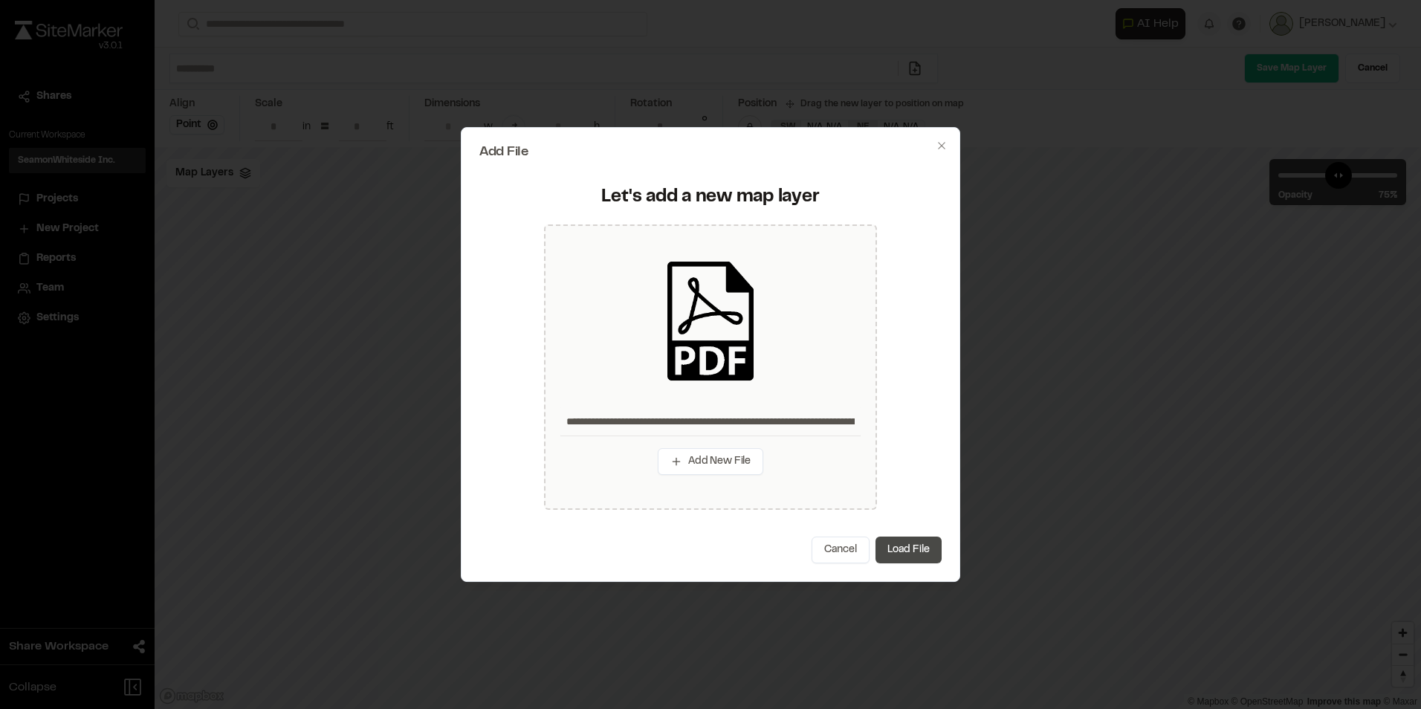
click at [915, 547] on button "Load File" at bounding box center [908, 549] width 66 height 27
type input "**********"
type input "****"
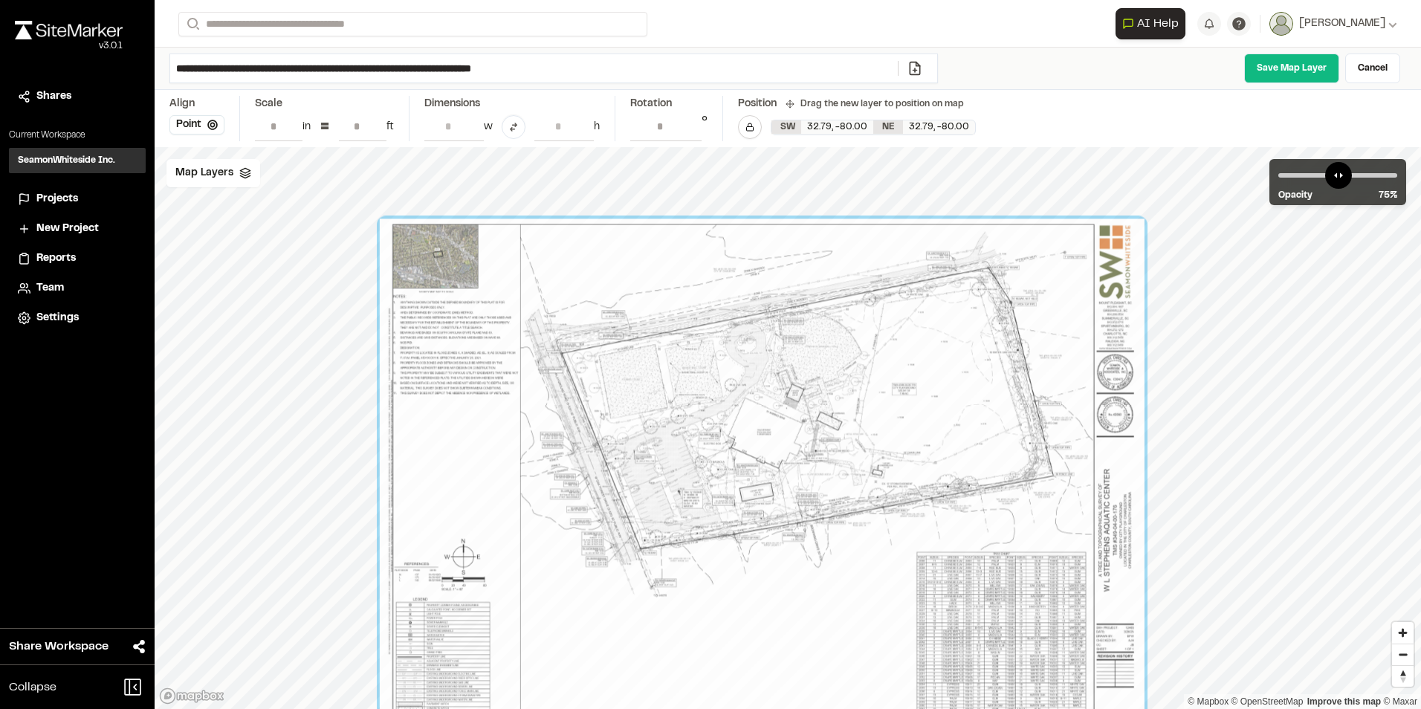
drag, startPoint x: 593, startPoint y: 425, endPoint x: 661, endPoint y: 471, distance: 82.4
click at [661, 471] on div at bounding box center [762, 473] width 765 height 510
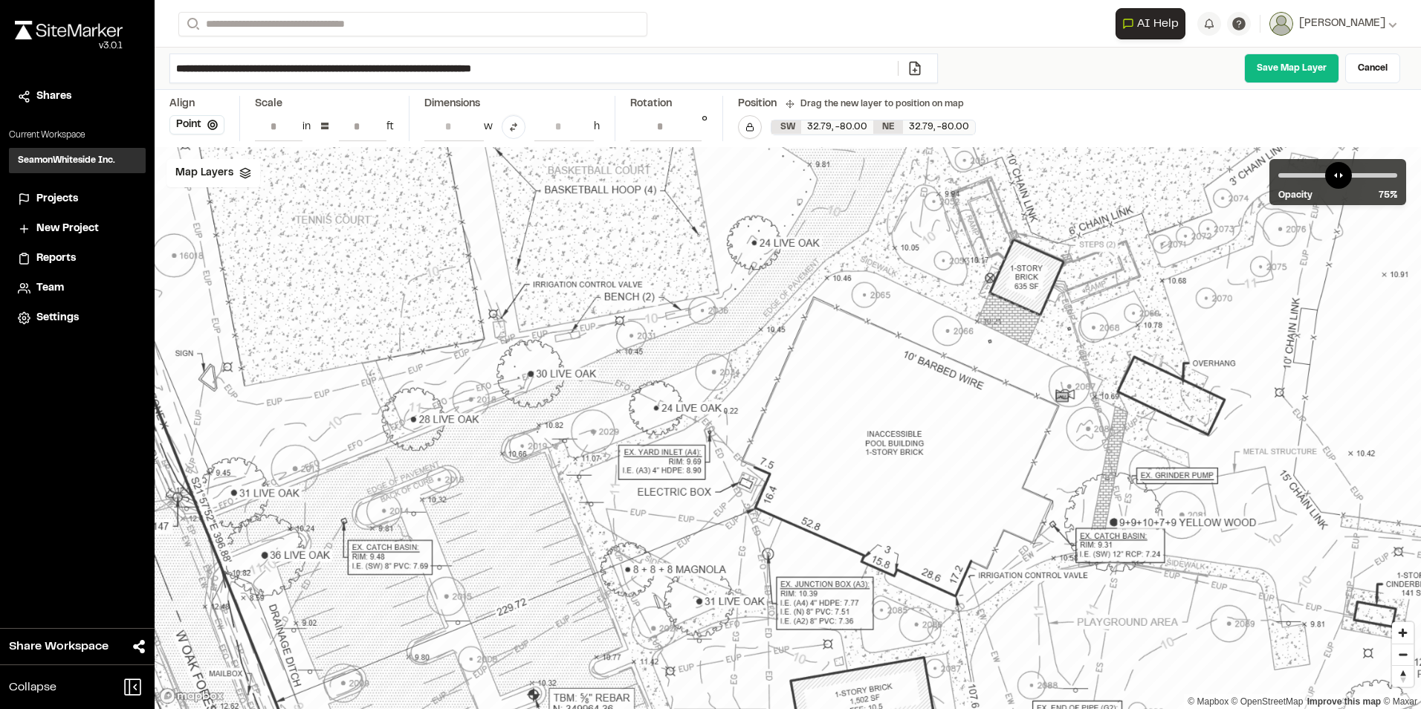
drag, startPoint x: 932, startPoint y: 478, endPoint x: 955, endPoint y: 506, distance: 36.9
click at [955, 506] on div at bounding box center [885, 619] width 3242 height 2161
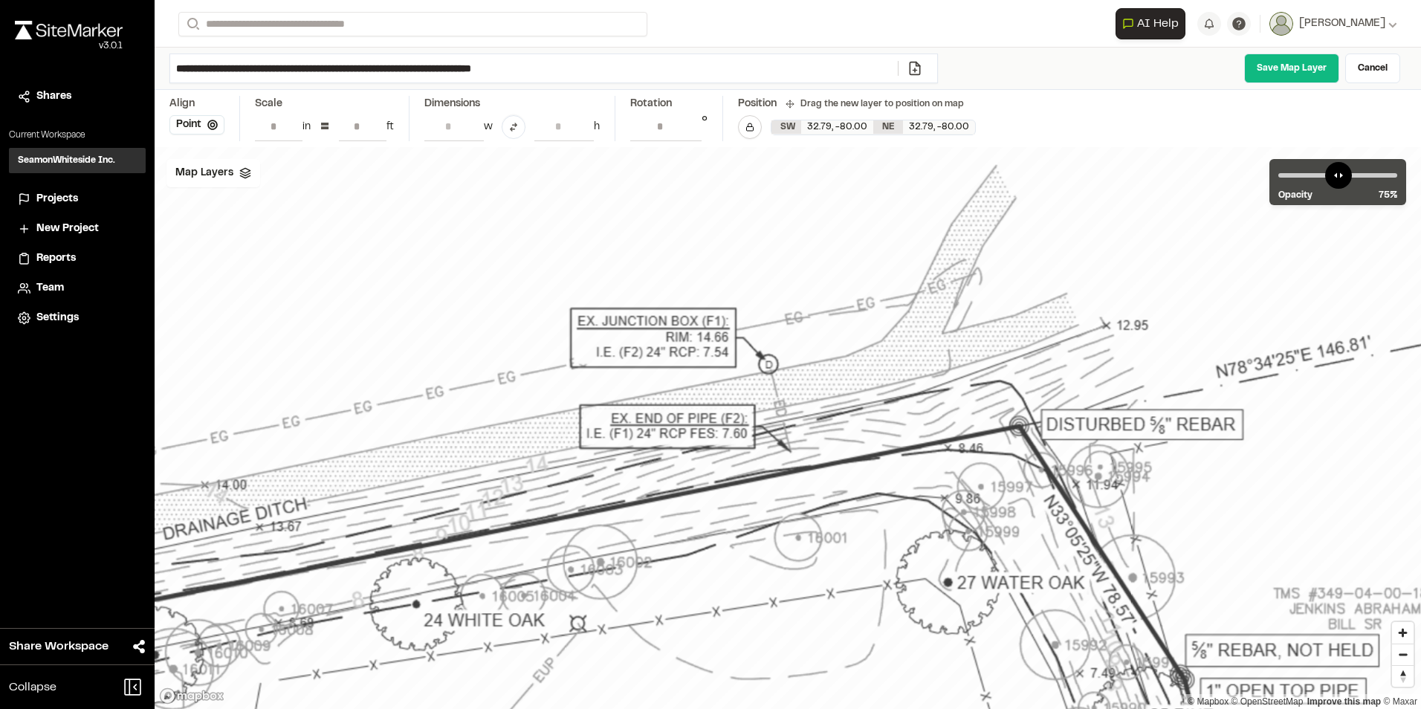
drag, startPoint x: 808, startPoint y: 444, endPoint x: 817, endPoint y: 442, distance: 9.0
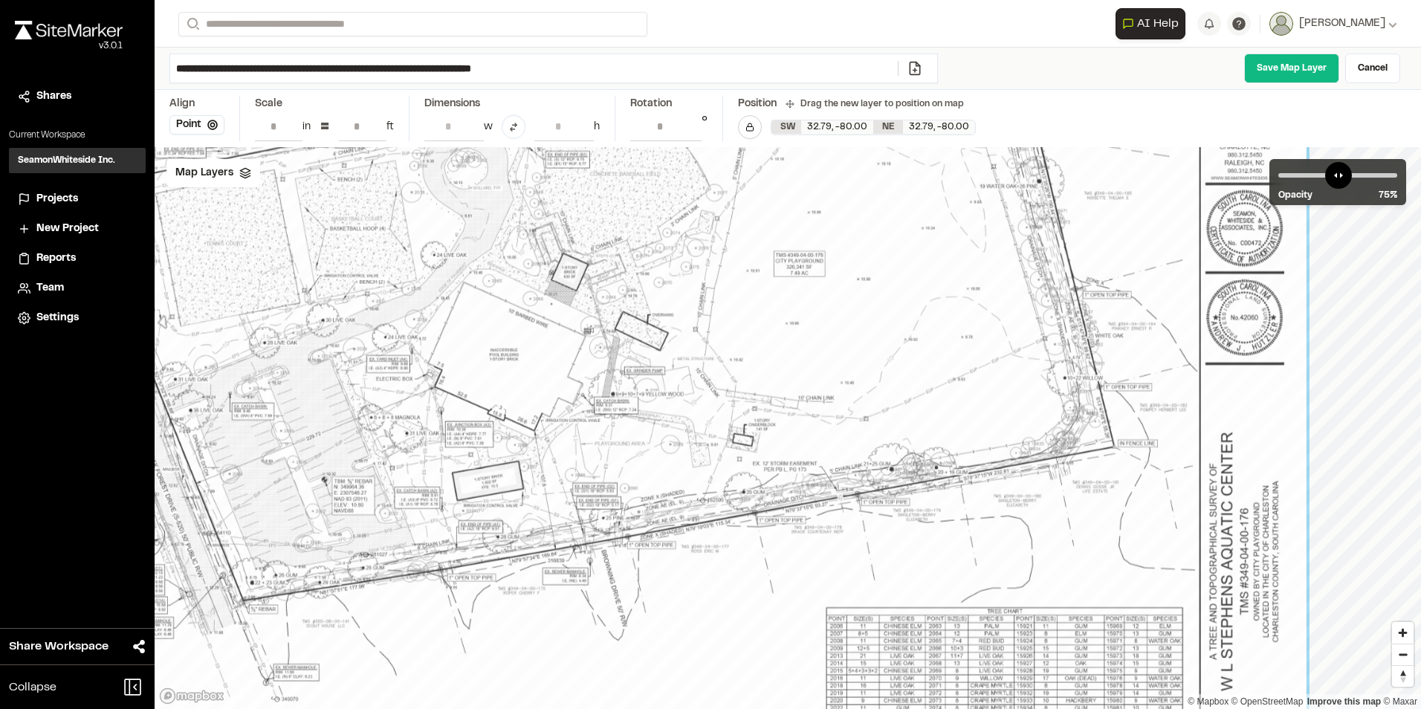
click at [1420, 464] on html "Close sidebar v 3.0.1 Shares Current Workspace SeamonWhiteside Inc. SI Projects…" at bounding box center [710, 354] width 1421 height 709
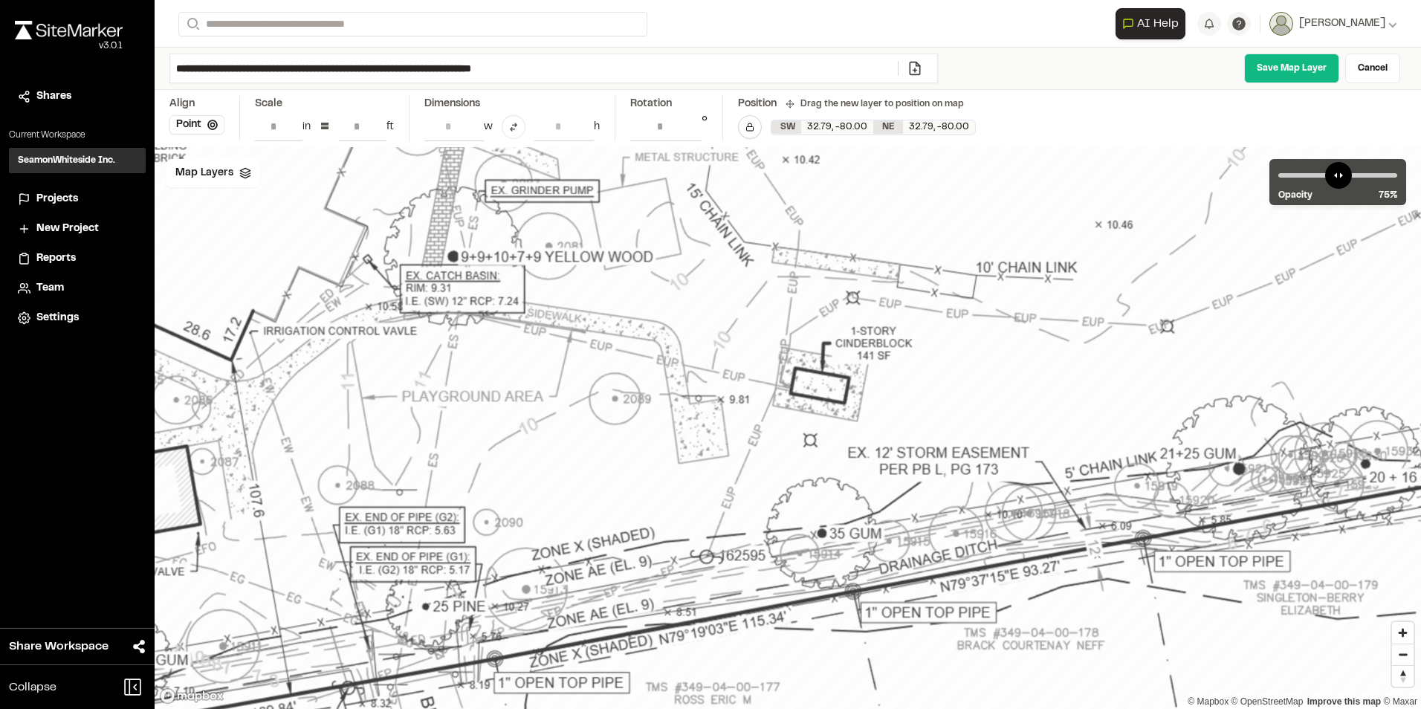
drag, startPoint x: 666, startPoint y: 481, endPoint x: 652, endPoint y: 477, distance: 14.1
click at [652, 477] on div at bounding box center [133, 392] width 4551 height 3034
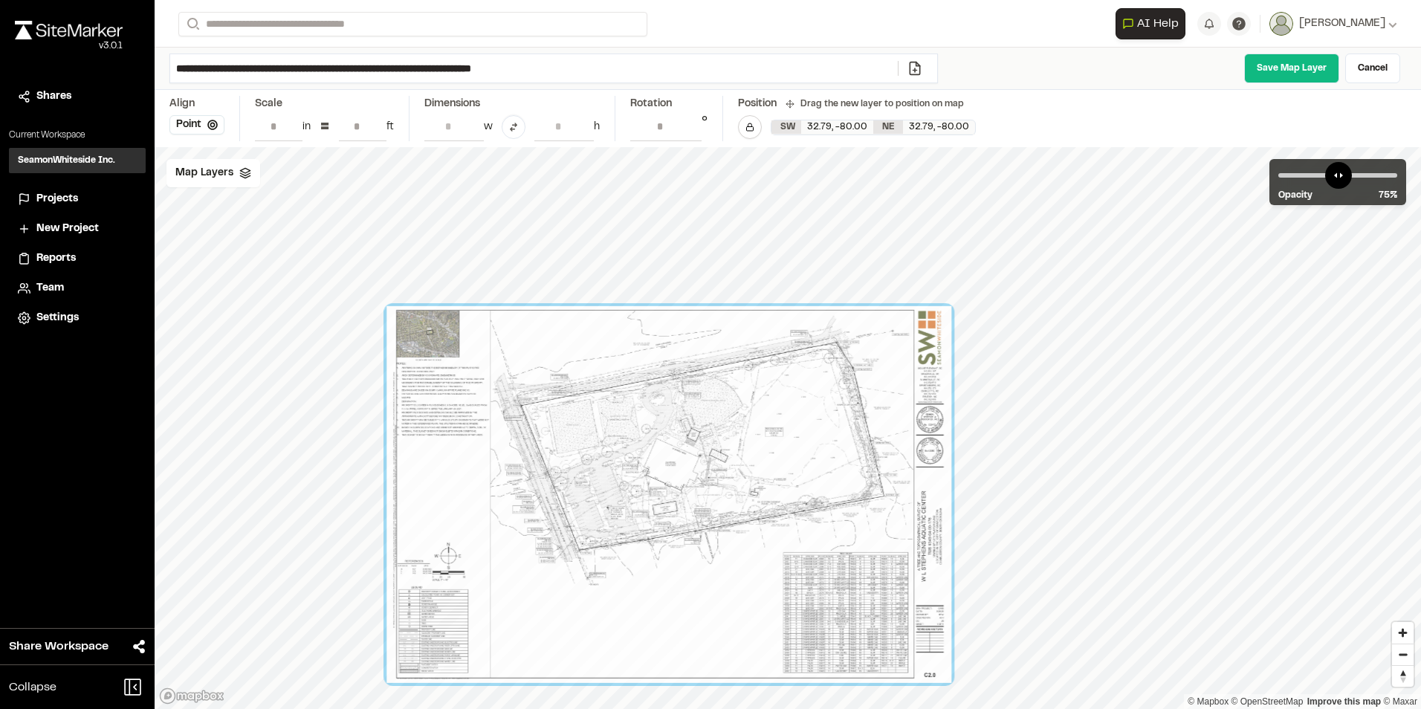
drag, startPoint x: 250, startPoint y: 66, endPoint x: 92, endPoint y: 69, distance: 158.3
click at [86, 75] on div "Close sidebar v 3.0.1 Shares Current Workspace SeamonWhiteside Inc. SI Projects…" at bounding box center [710, 354] width 1421 height 709
type input "**********"
click at [1307, 71] on link "Save Map Layer" at bounding box center [1291, 68] width 95 height 30
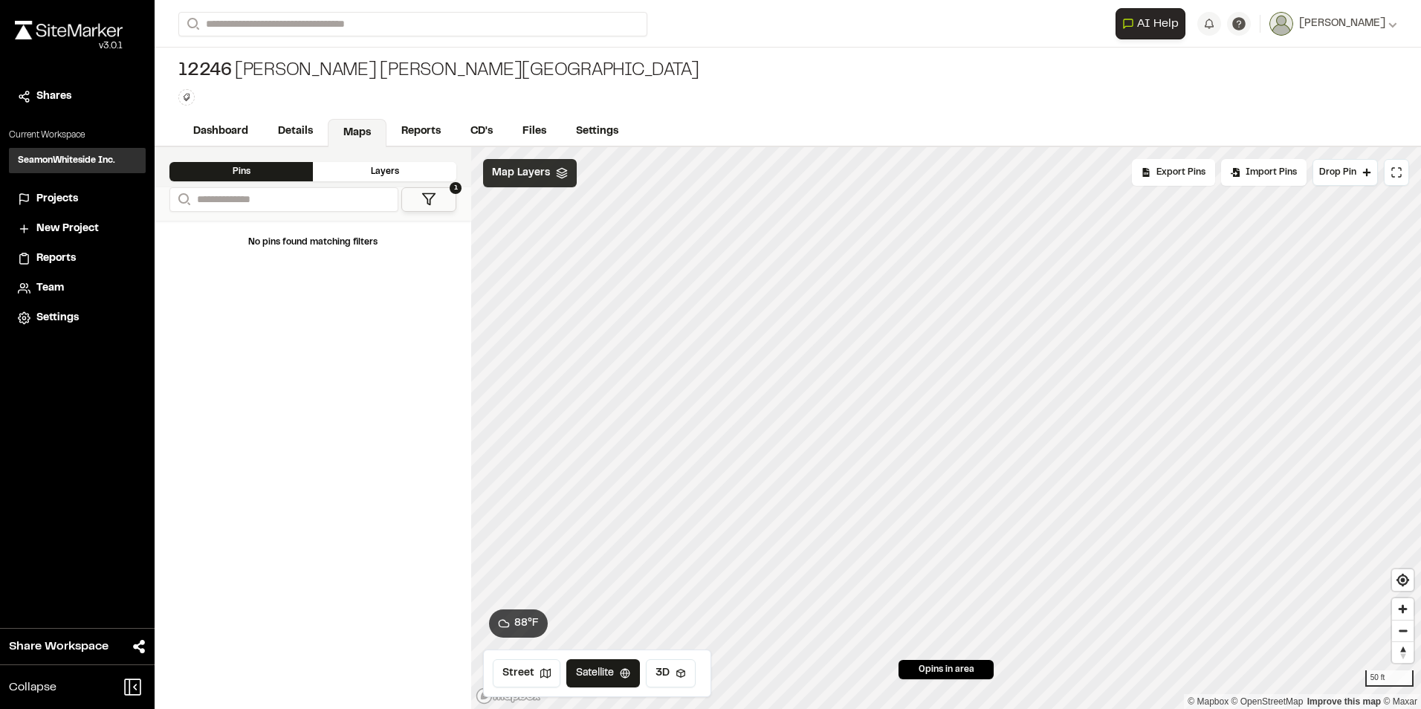
click at [513, 175] on span "Map Layers" at bounding box center [521, 173] width 58 height 16
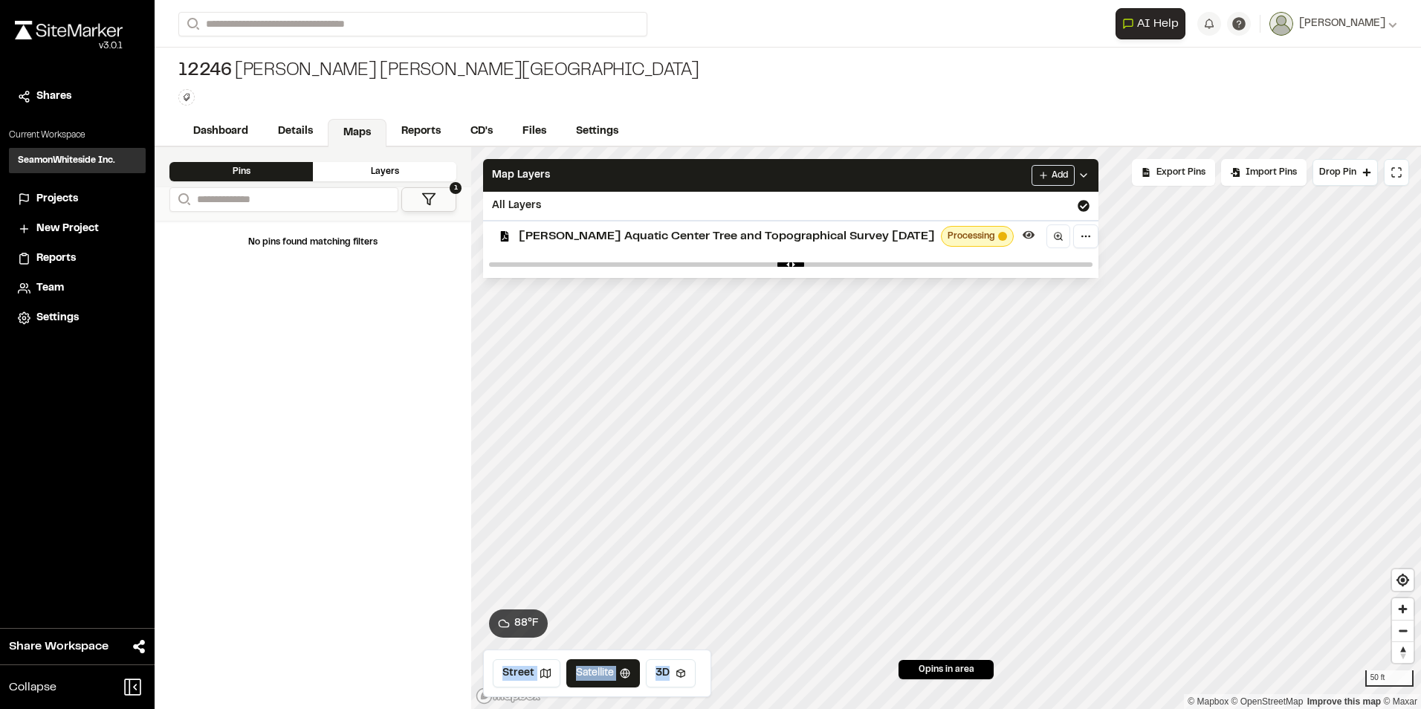
drag, startPoint x: 1029, startPoint y: 267, endPoint x: 881, endPoint y: 275, distance: 148.1
click at [828, 277] on div at bounding box center [790, 264] width 615 height 27
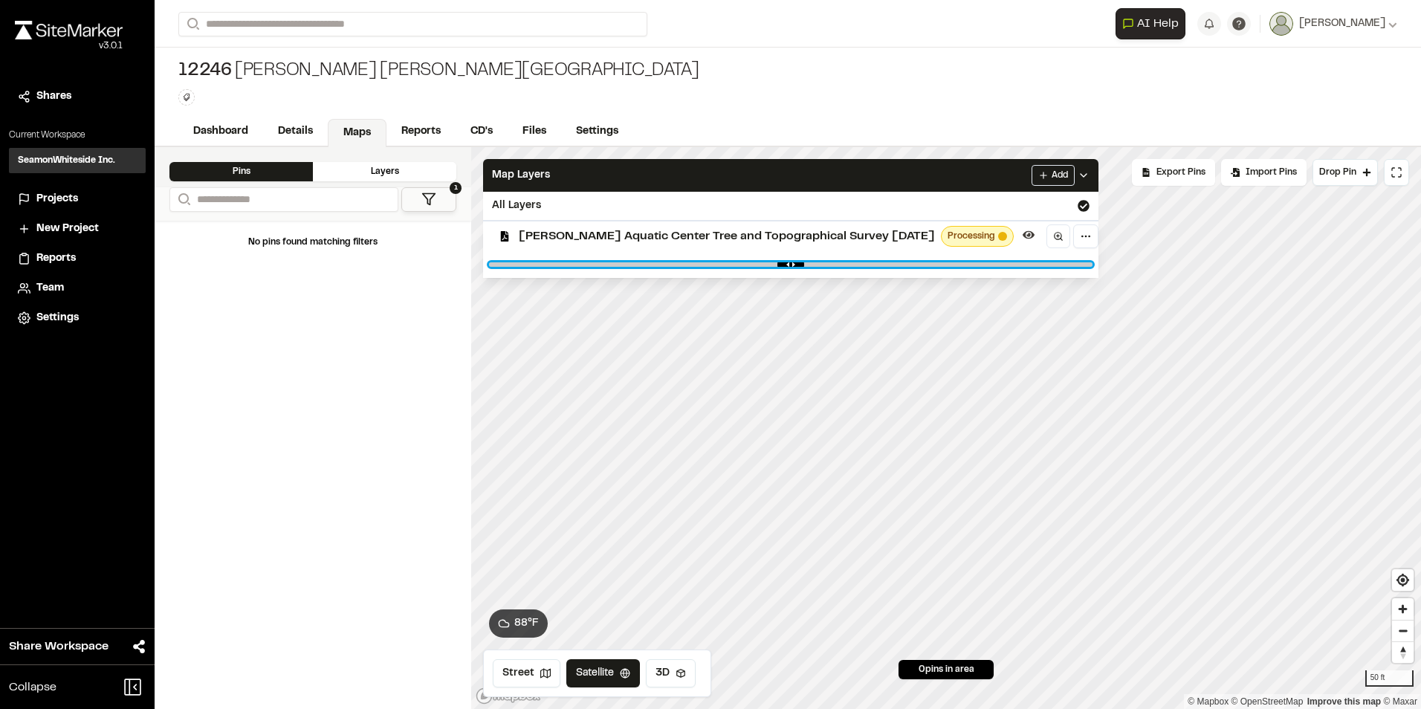
drag, startPoint x: 1059, startPoint y: 265, endPoint x: 668, endPoint y: 312, distance: 394.4
type input "***"
click at [668, 267] on input "range" at bounding box center [790, 264] width 603 height 4
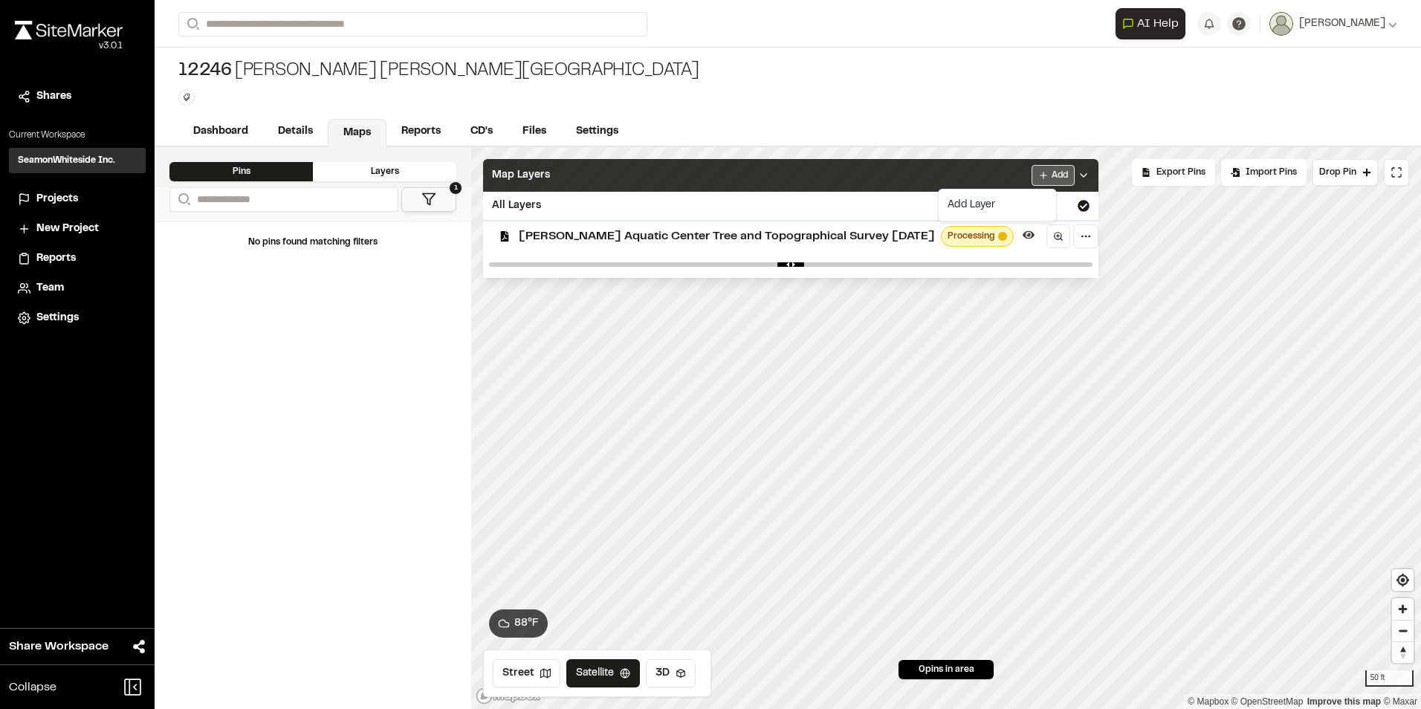
click at [1028, 174] on html "Close sidebar v 3.0.1 Shares Current Workspace SeamonWhiteside Inc. SI Projects…" at bounding box center [710, 354] width 1421 height 709
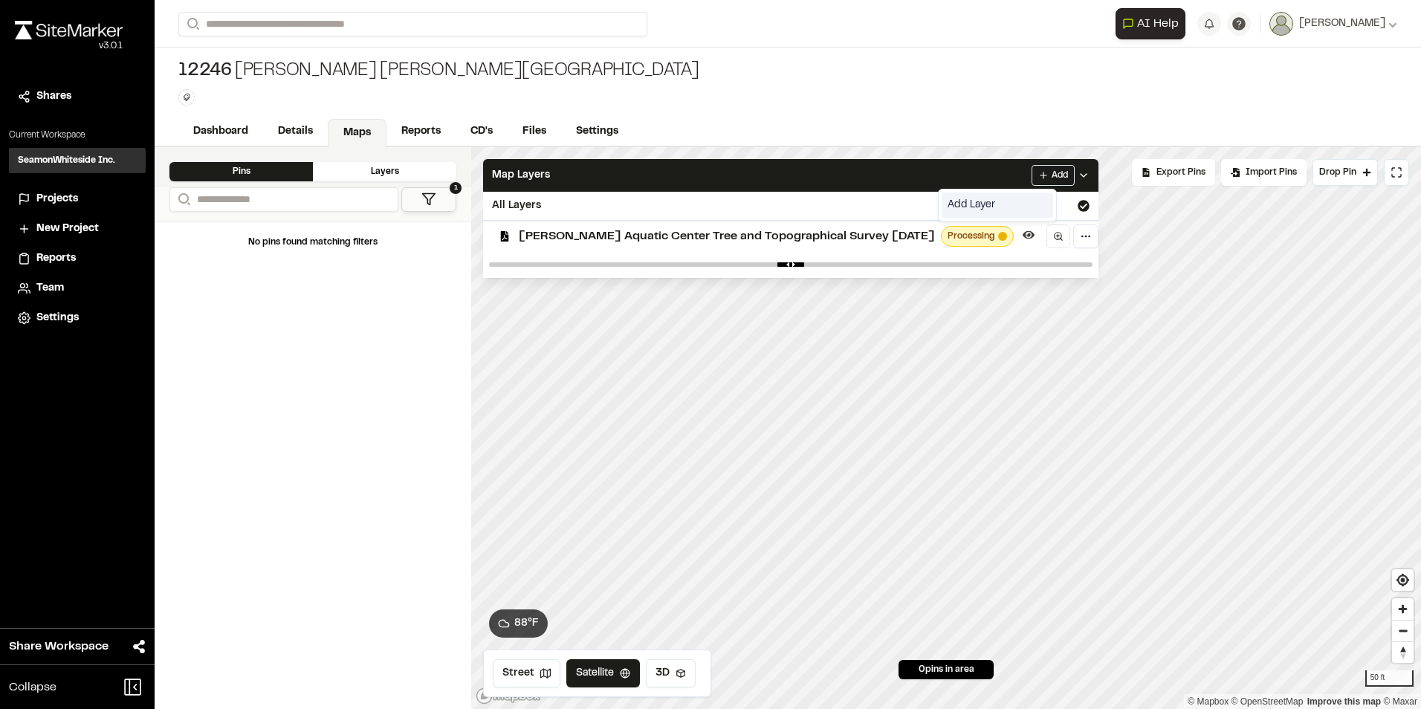
click at [987, 205] on link "Add Layer" at bounding box center [996, 204] width 111 height 25
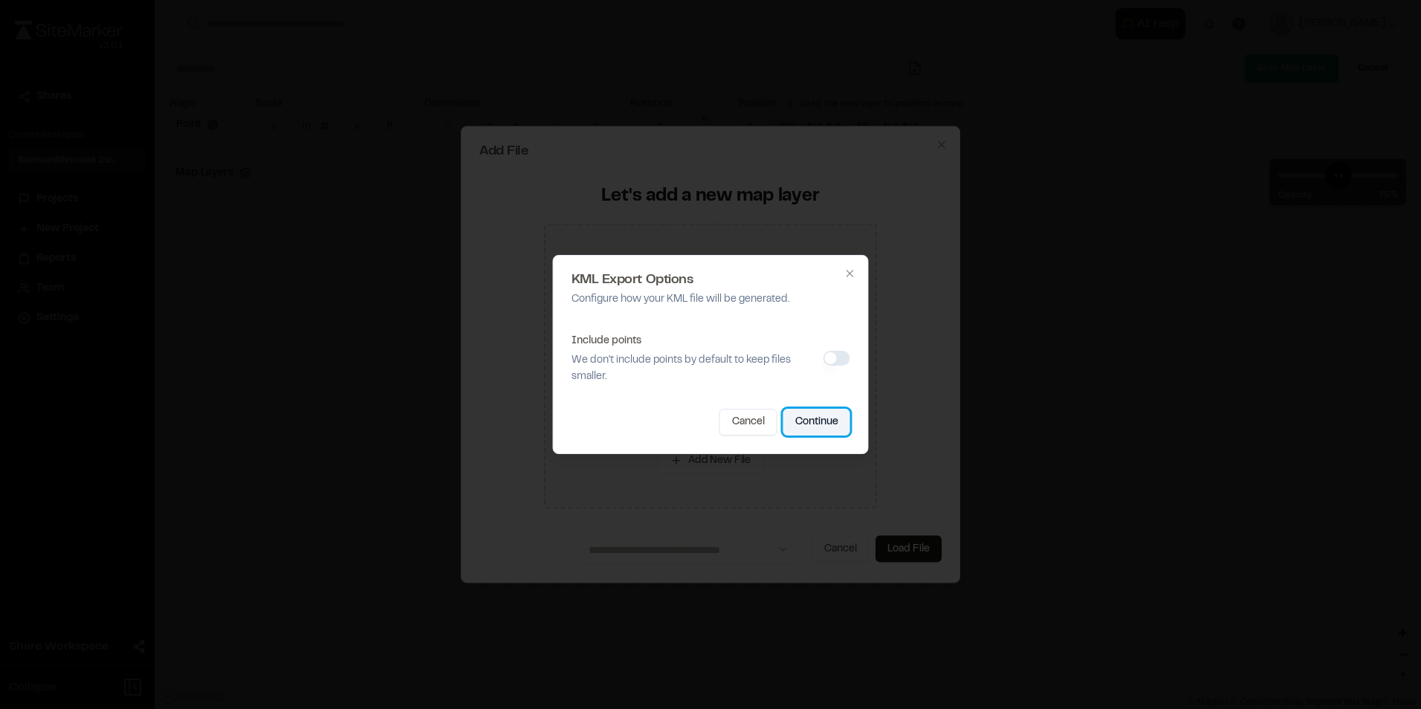
click at [837, 419] on button "Continue" at bounding box center [816, 422] width 67 height 27
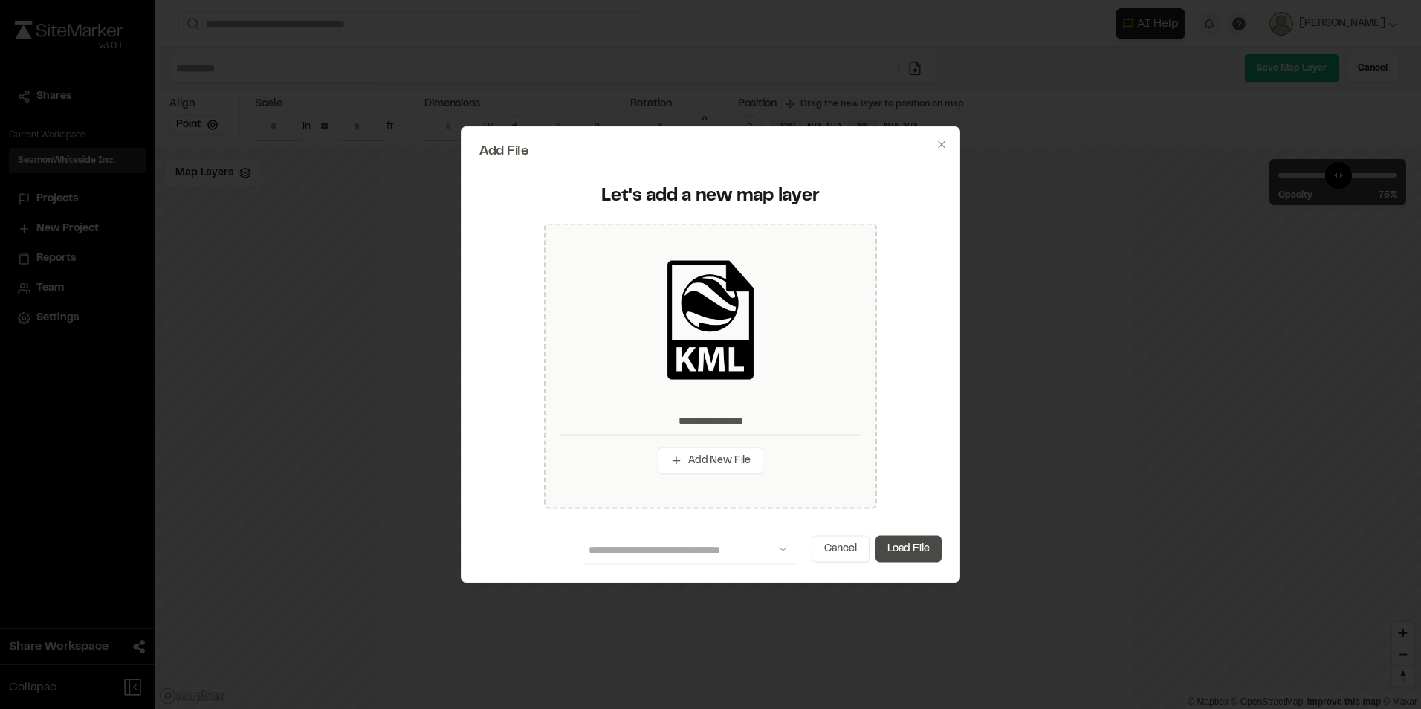
click at [918, 547] on button "Load File" at bounding box center [908, 548] width 66 height 27
type input "**********"
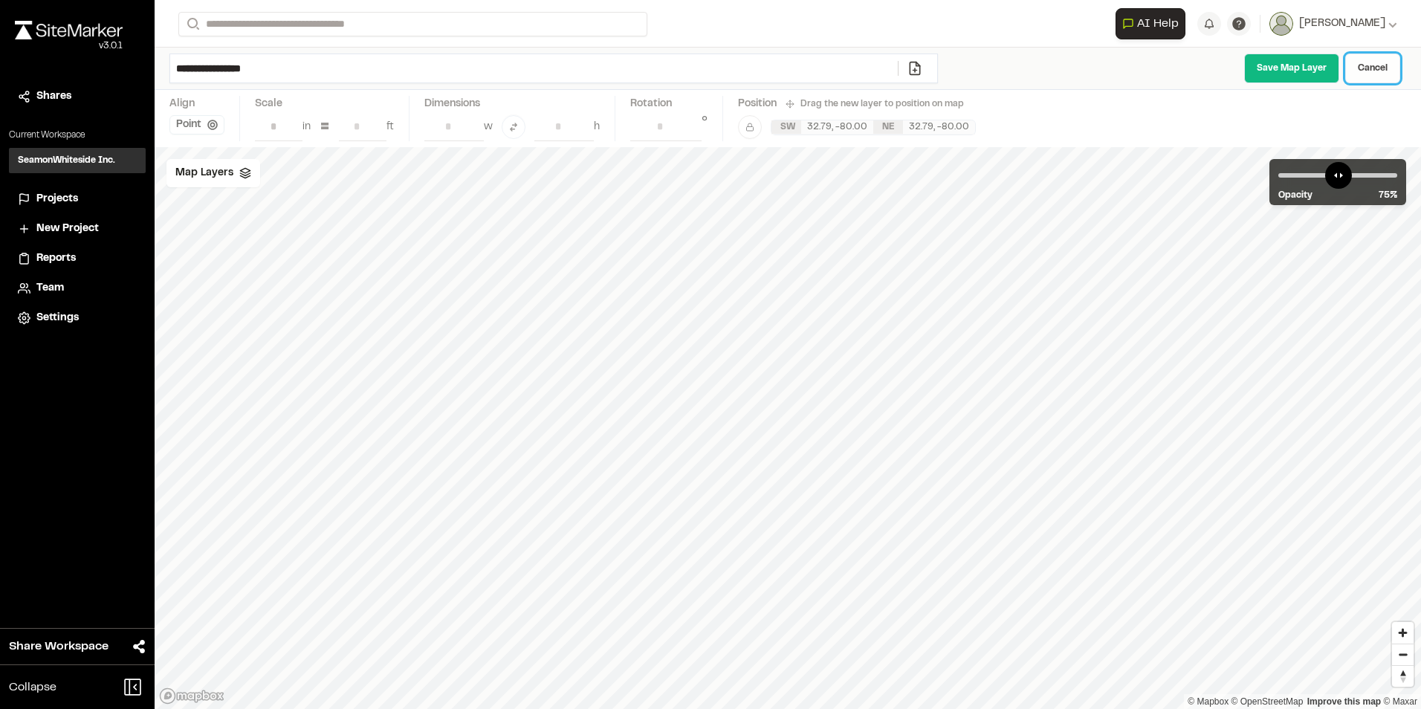
click at [1357, 68] on link "Cancel" at bounding box center [1372, 68] width 55 height 30
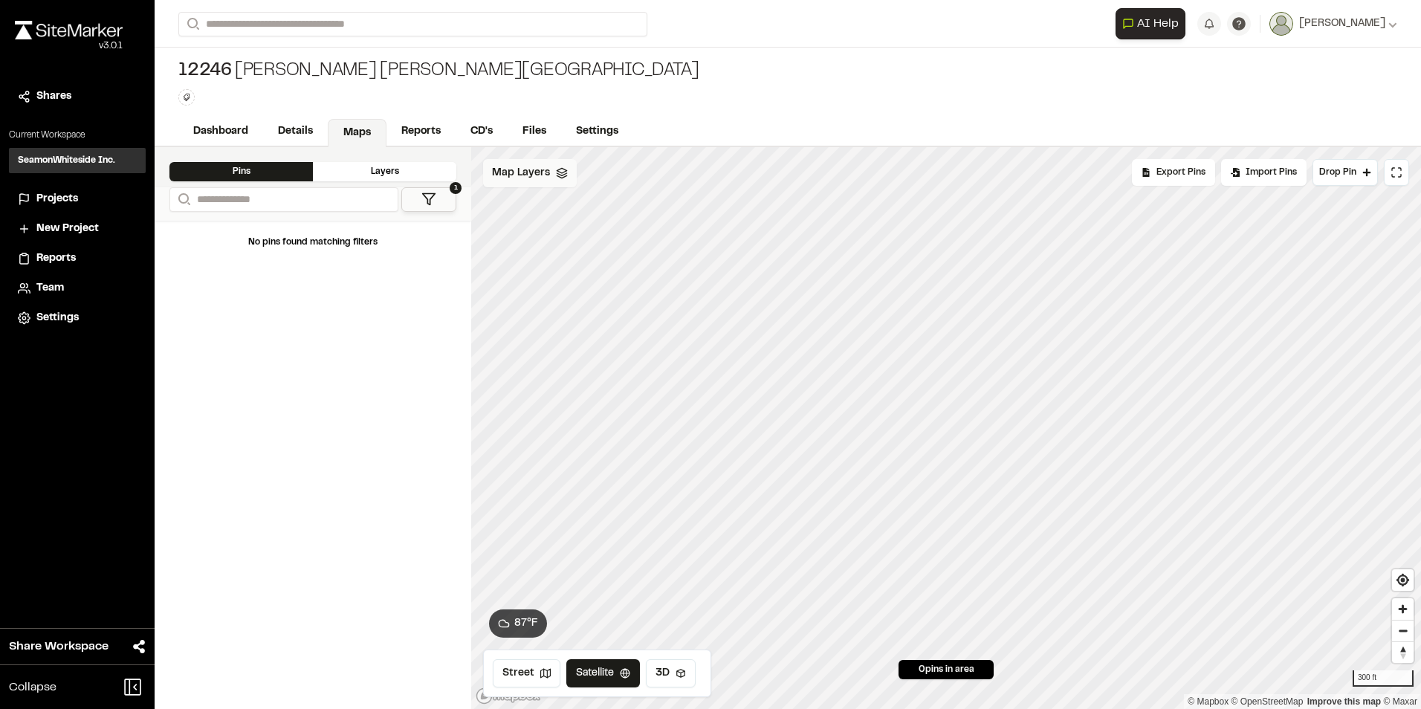
click at [541, 177] on span "Map Layers" at bounding box center [521, 173] width 58 height 16
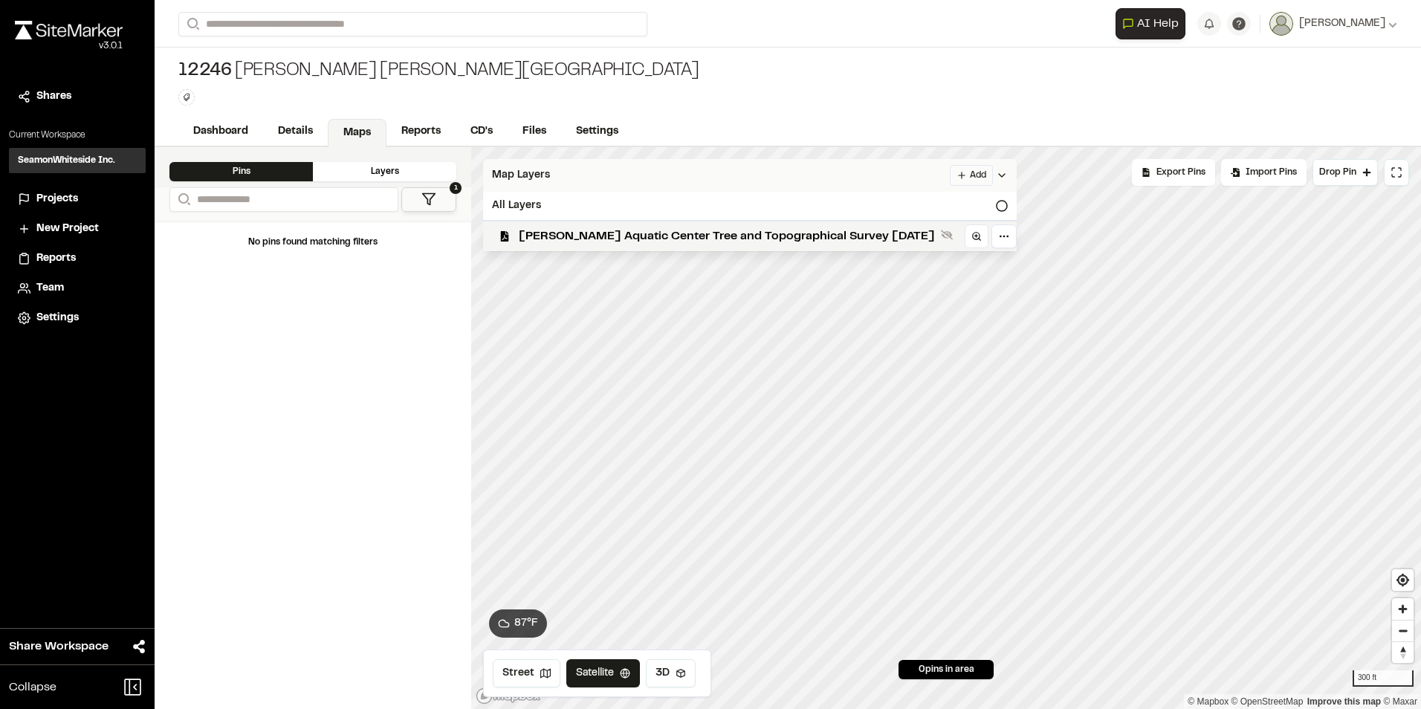
click at [953, 175] on html "Close sidebar v 3.0.1 Shares Current Workspace SeamonWhiteside Inc. SI Projects…" at bounding box center [710, 354] width 1421 height 709
click at [873, 201] on link "Add Layer" at bounding box center [915, 204] width 111 height 25
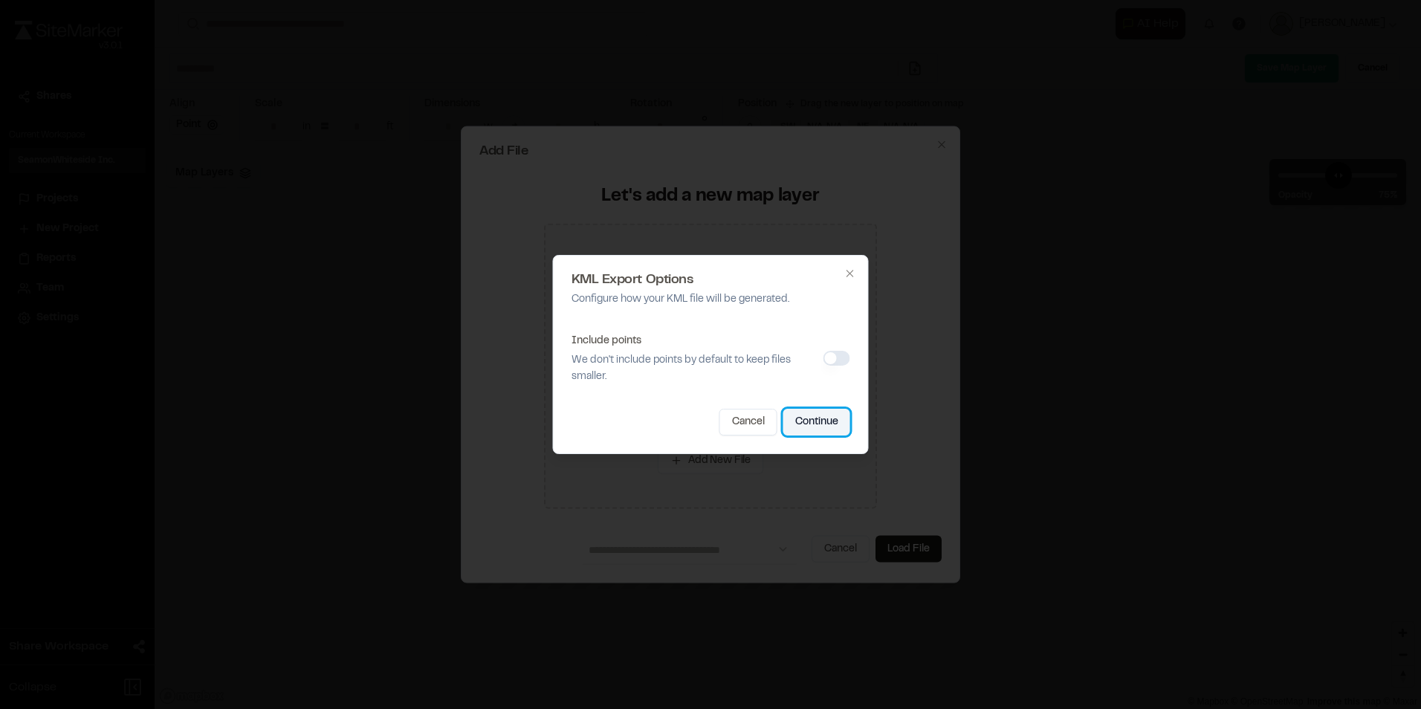
click at [807, 416] on button "Continue" at bounding box center [816, 422] width 67 height 27
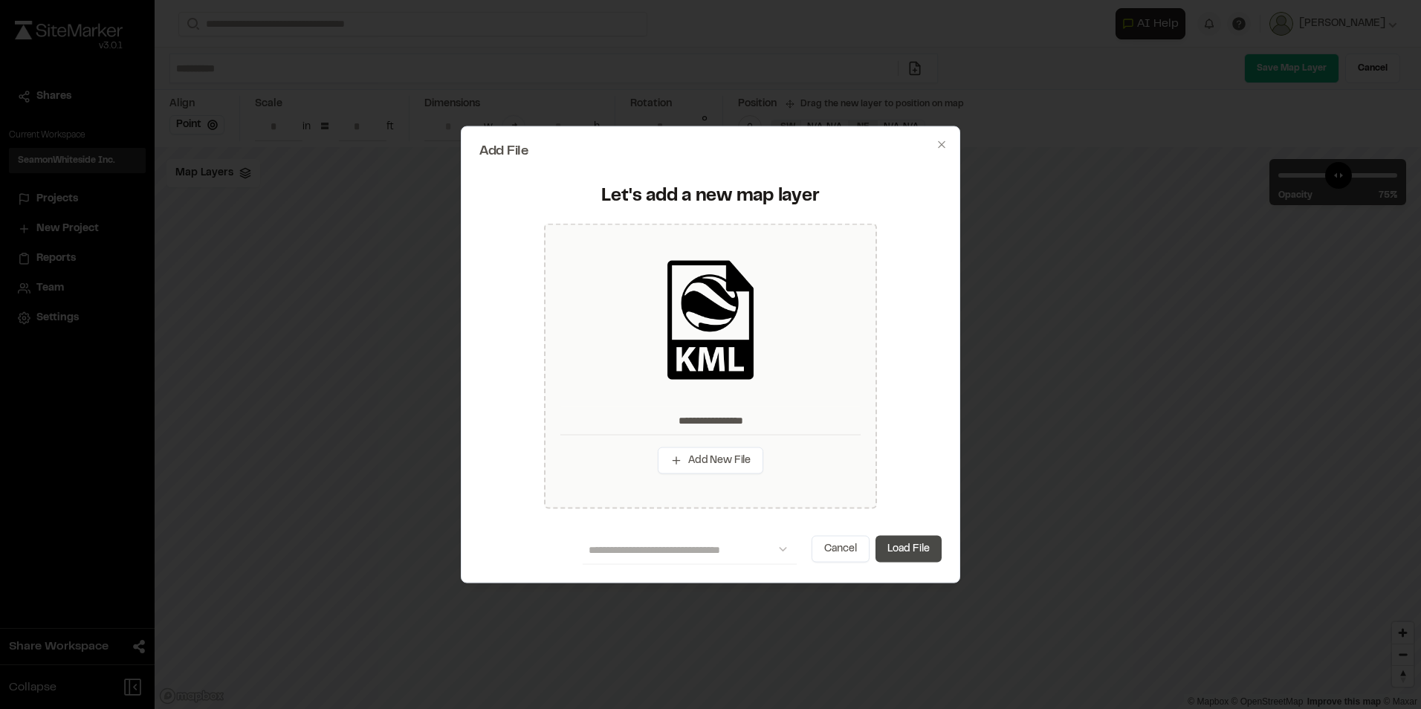
click at [894, 545] on button "Load File" at bounding box center [908, 548] width 66 height 27
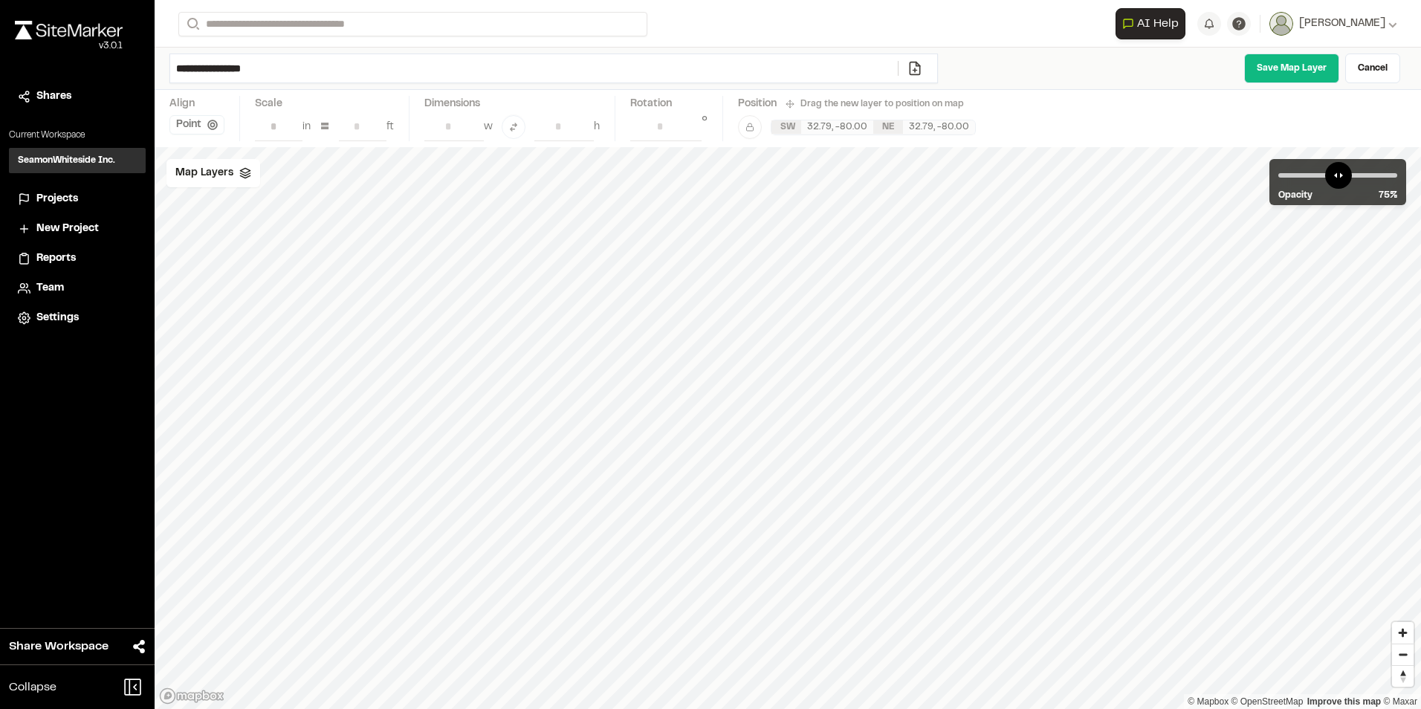
click at [281, 73] on input "**********" at bounding box center [533, 68] width 727 height 28
drag, startPoint x: 209, startPoint y: 68, endPoint x: 297, endPoint y: 64, distance: 88.5
click at [297, 64] on input "**********" at bounding box center [533, 68] width 727 height 28
type input "**********"
click at [1281, 68] on link "Save Map Layer" at bounding box center [1291, 68] width 95 height 30
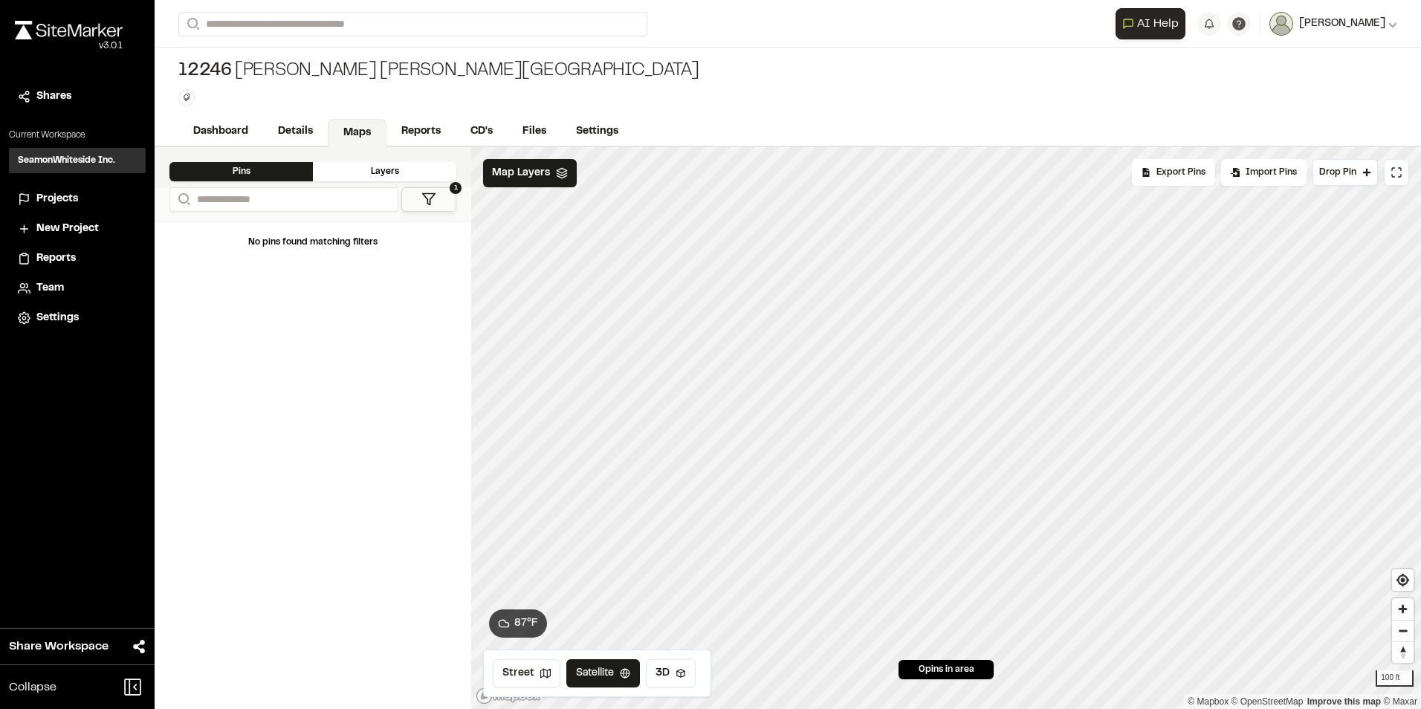
click at [1379, 21] on span "[PERSON_NAME]" at bounding box center [1342, 24] width 86 height 16
click at [207, 129] on link "Dashboard" at bounding box center [221, 133] width 86 height 28
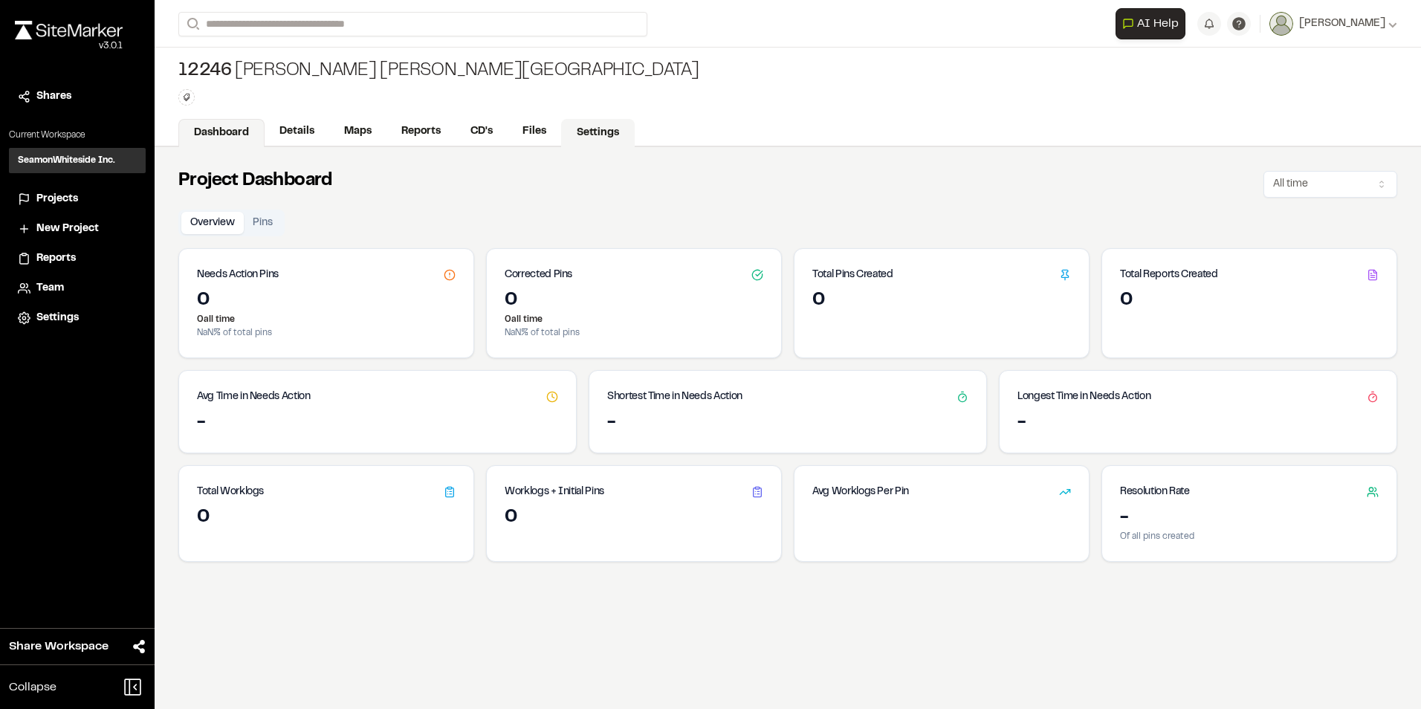
click at [578, 127] on link "Settings" at bounding box center [598, 133] width 74 height 28
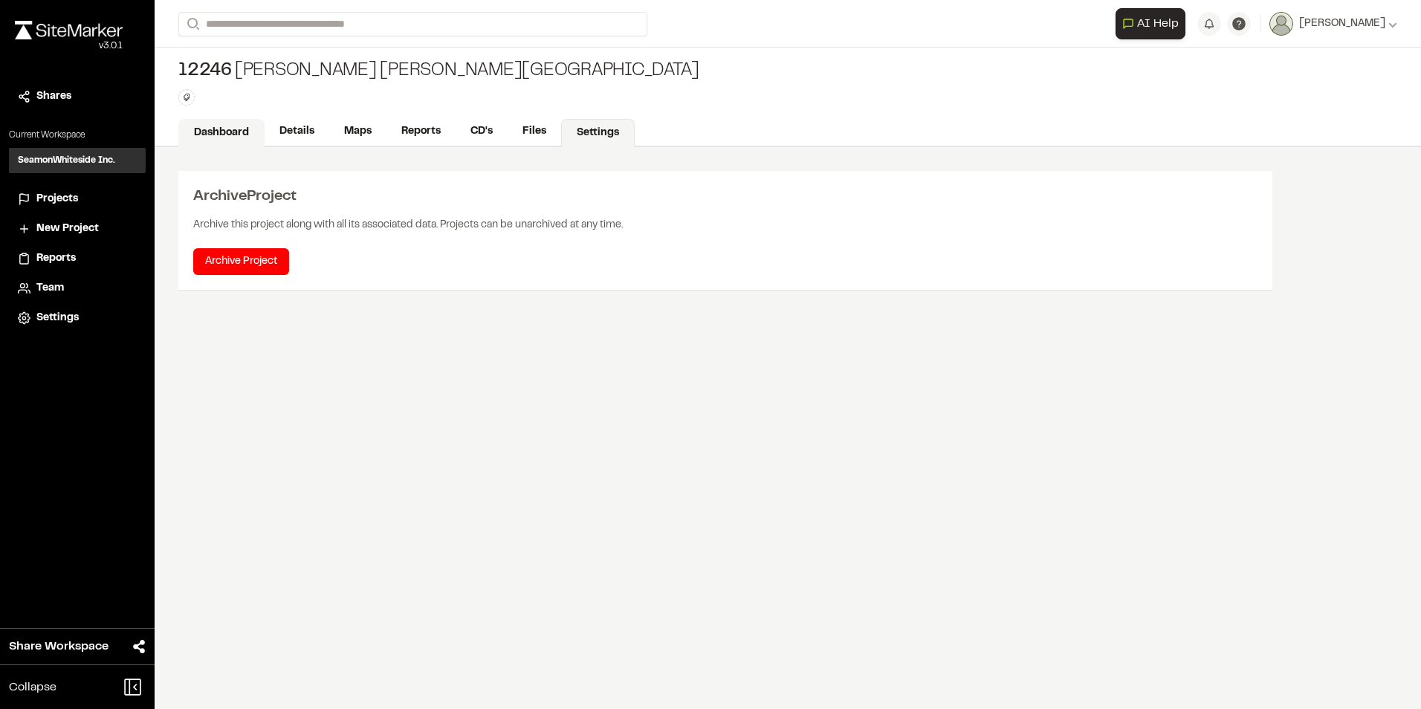
click at [238, 126] on link "Dashboard" at bounding box center [221, 133] width 86 height 28
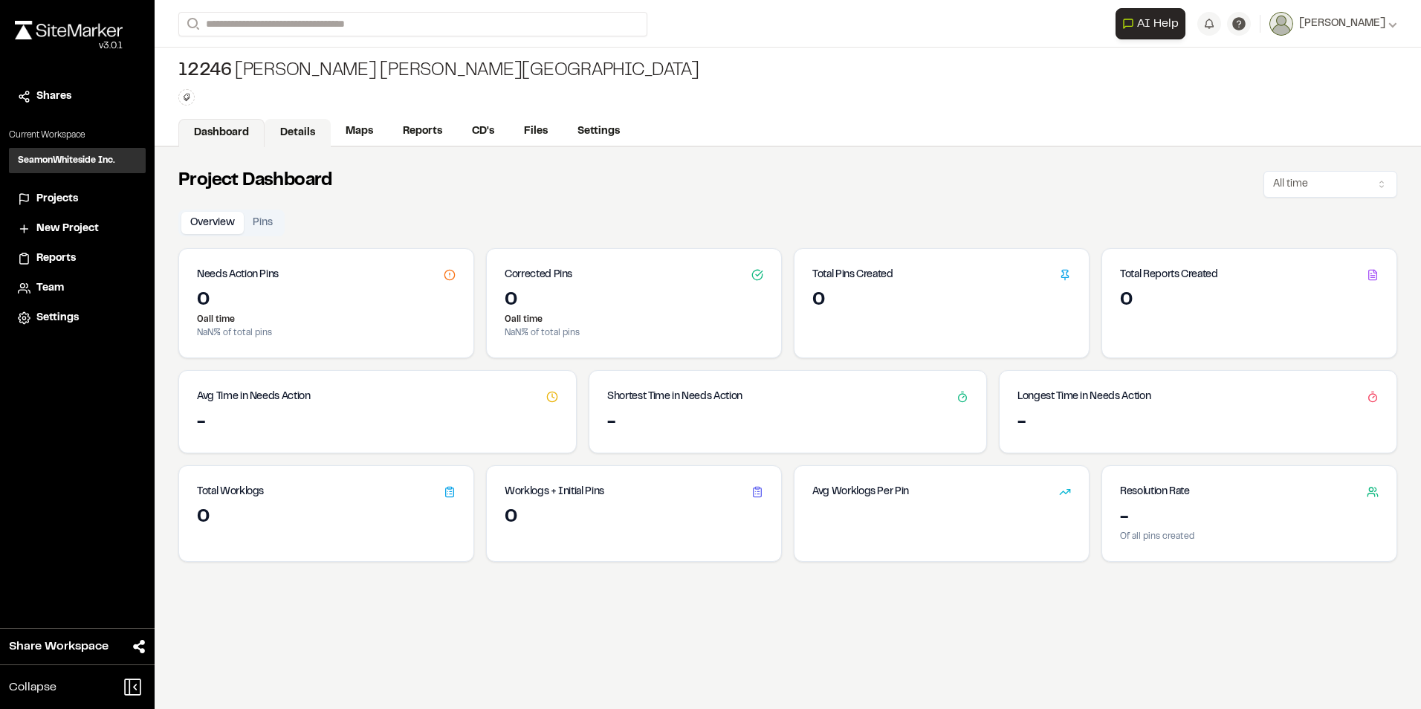
click at [299, 134] on link "Details" at bounding box center [298, 133] width 66 height 28
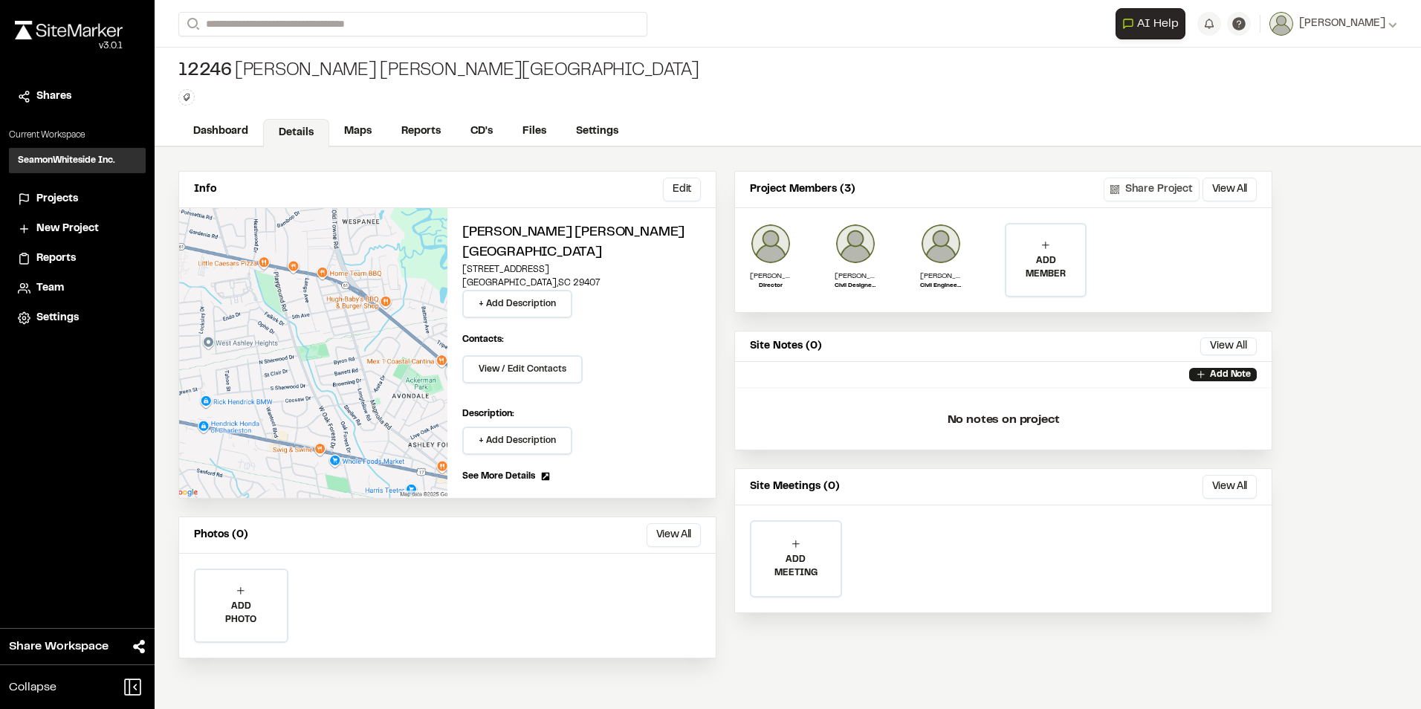
click at [1155, 184] on button "Share Project" at bounding box center [1151, 190] width 96 height 24
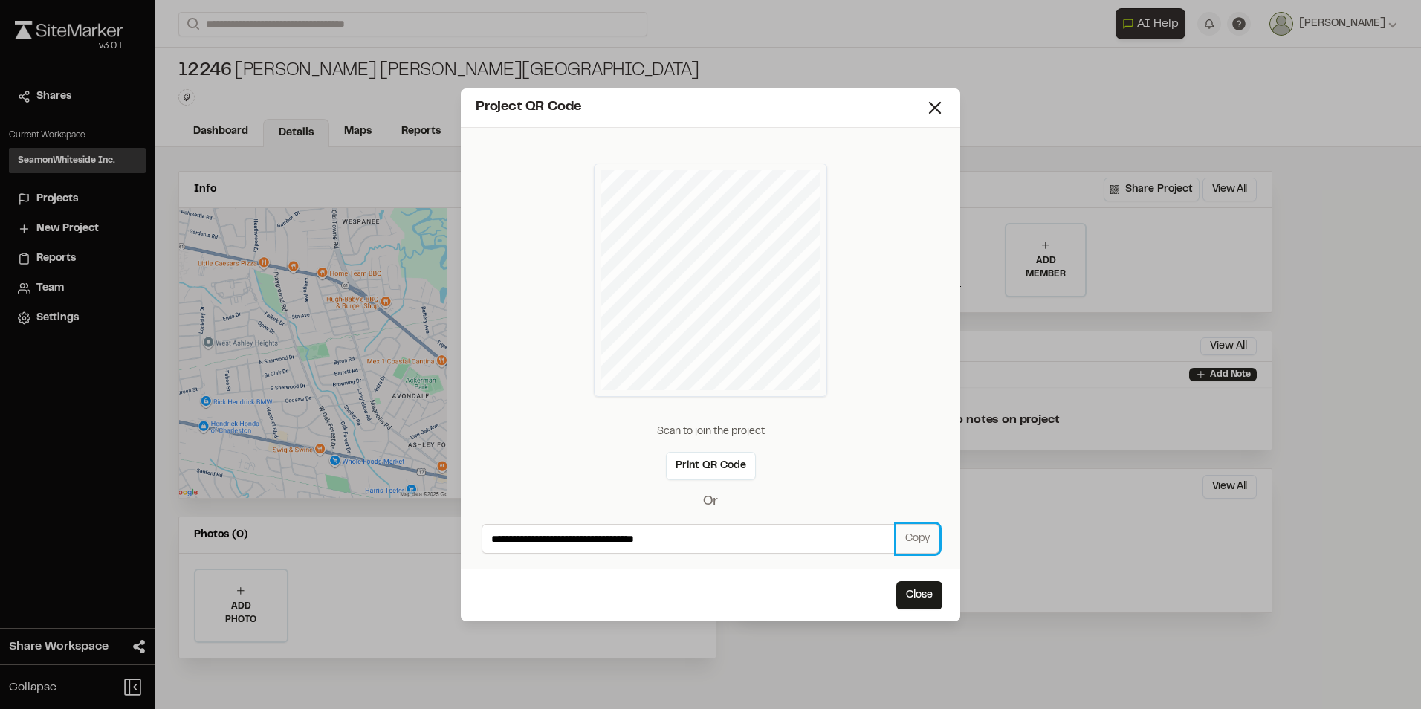
click at [914, 542] on button "Copy" at bounding box center [917, 539] width 43 height 30
click at [929, 101] on icon at bounding box center [934, 107] width 21 height 21
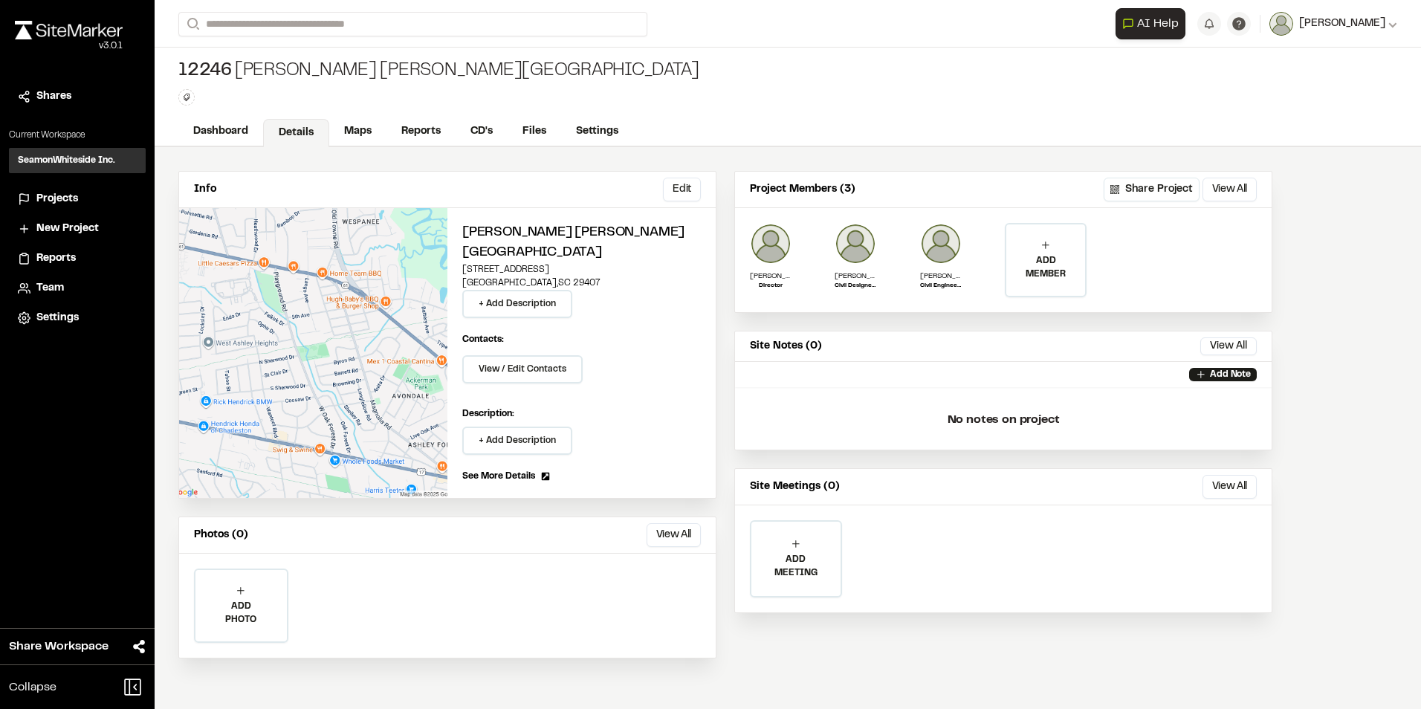
click at [1386, 22] on div "[PERSON_NAME]" at bounding box center [1345, 24] width 104 height 16
click at [1343, 120] on link "Sign Out" at bounding box center [1331, 124] width 129 height 22
